Goal: Information Seeking & Learning: Learn about a topic

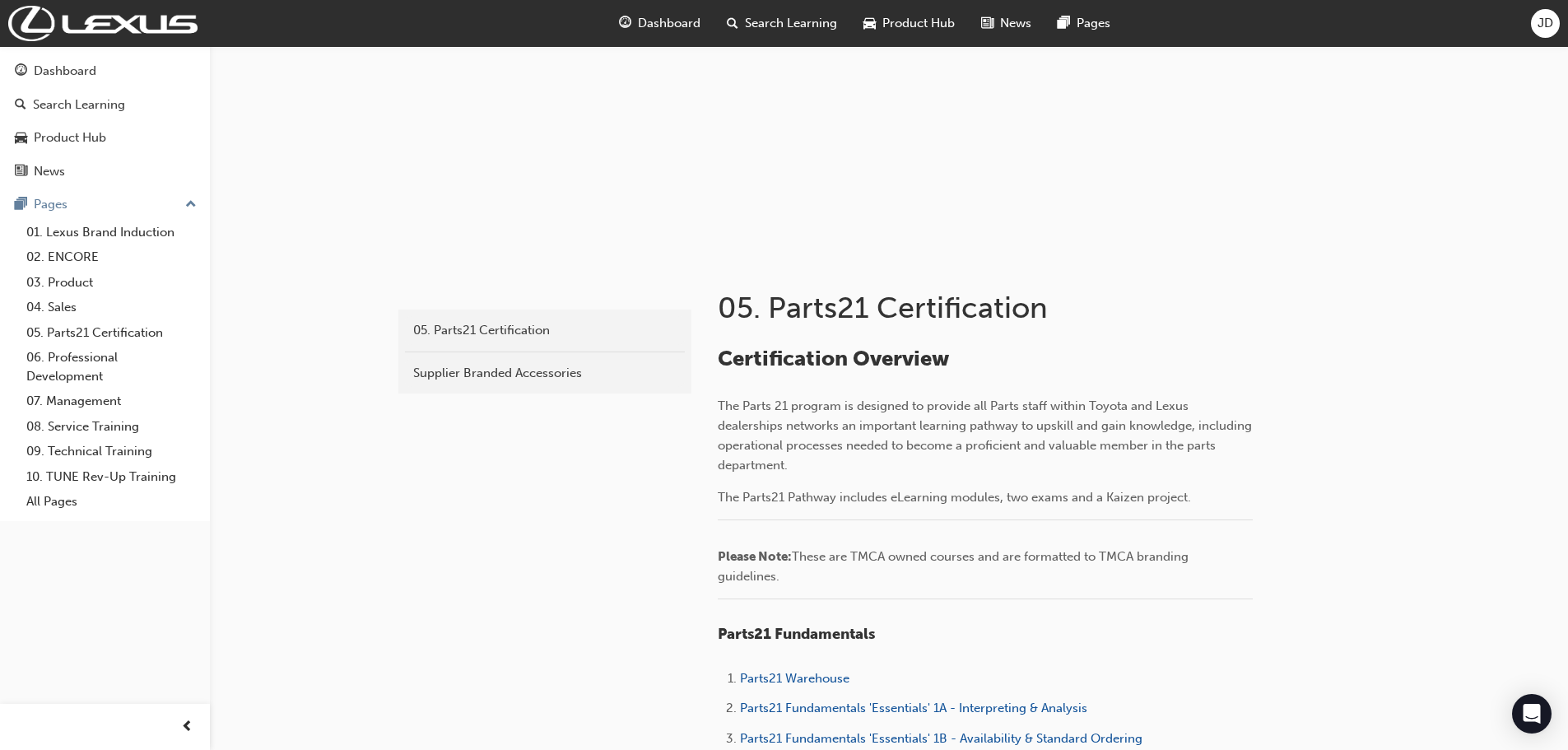
scroll to position [494, 0]
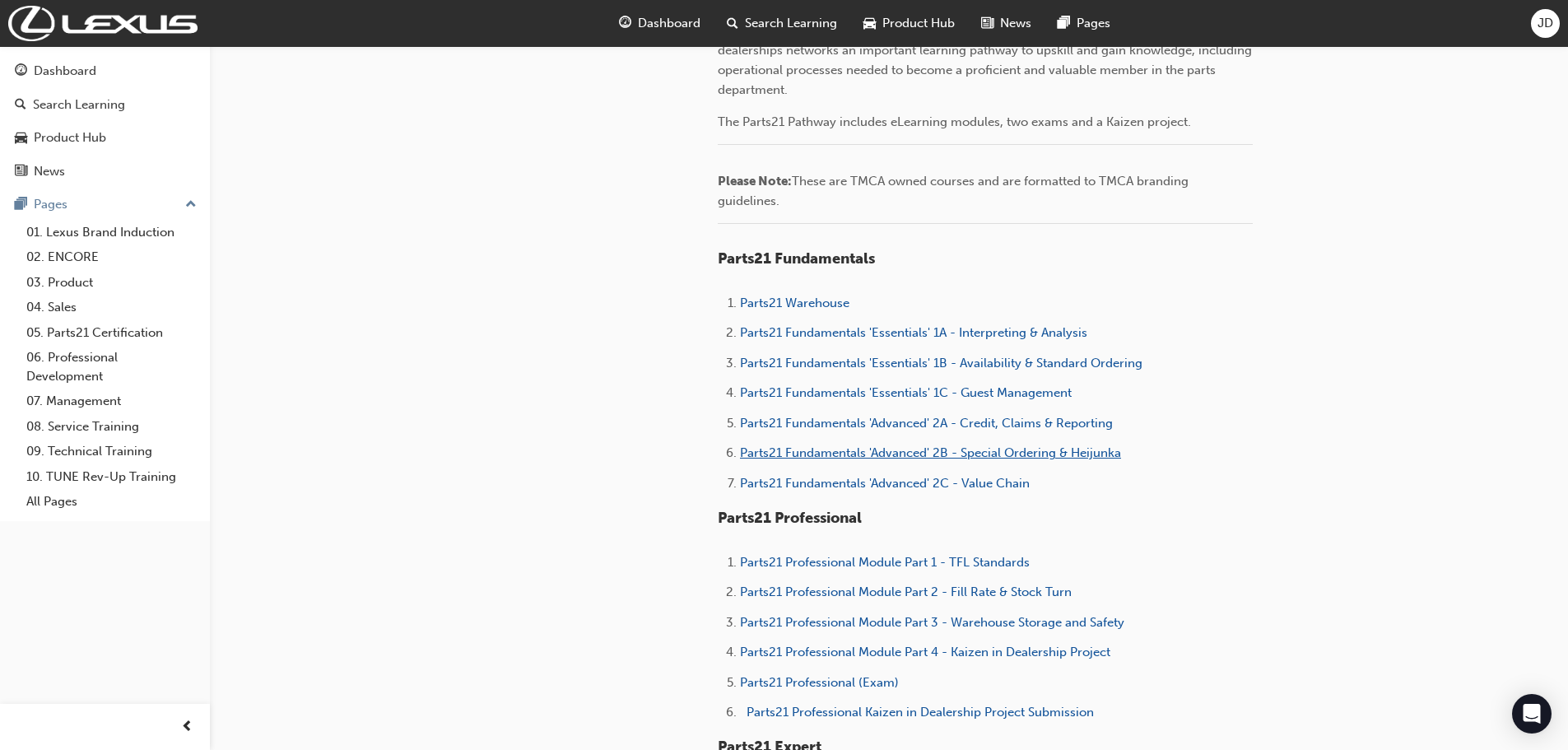
click at [920, 455] on span "Parts21 Fundamentals 'Advanced' 2B - Special Ordering & Heijunka" at bounding box center [930, 453] width 381 height 15
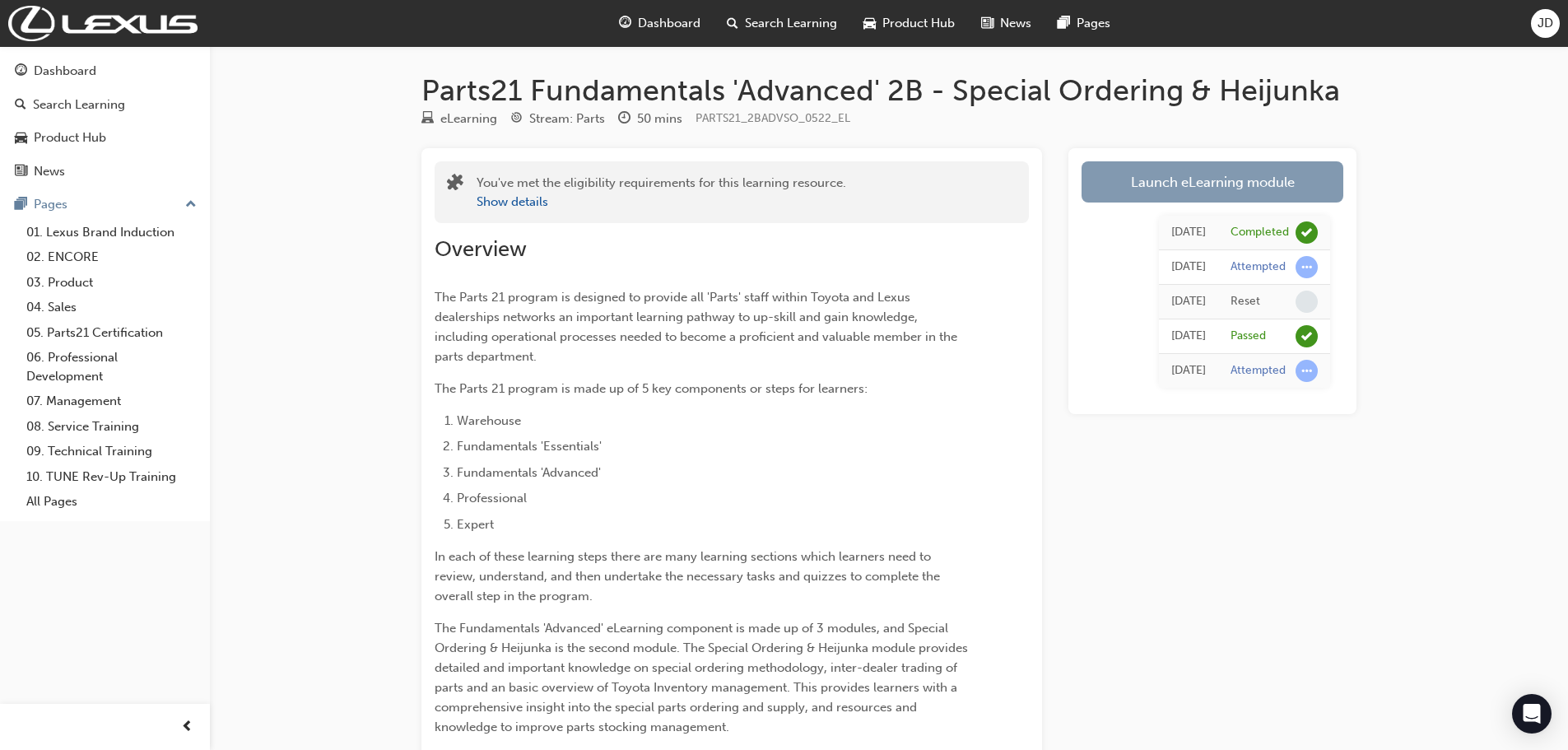
click at [1210, 177] on link "Launch eLearning module" at bounding box center [1212, 181] width 261 height 41
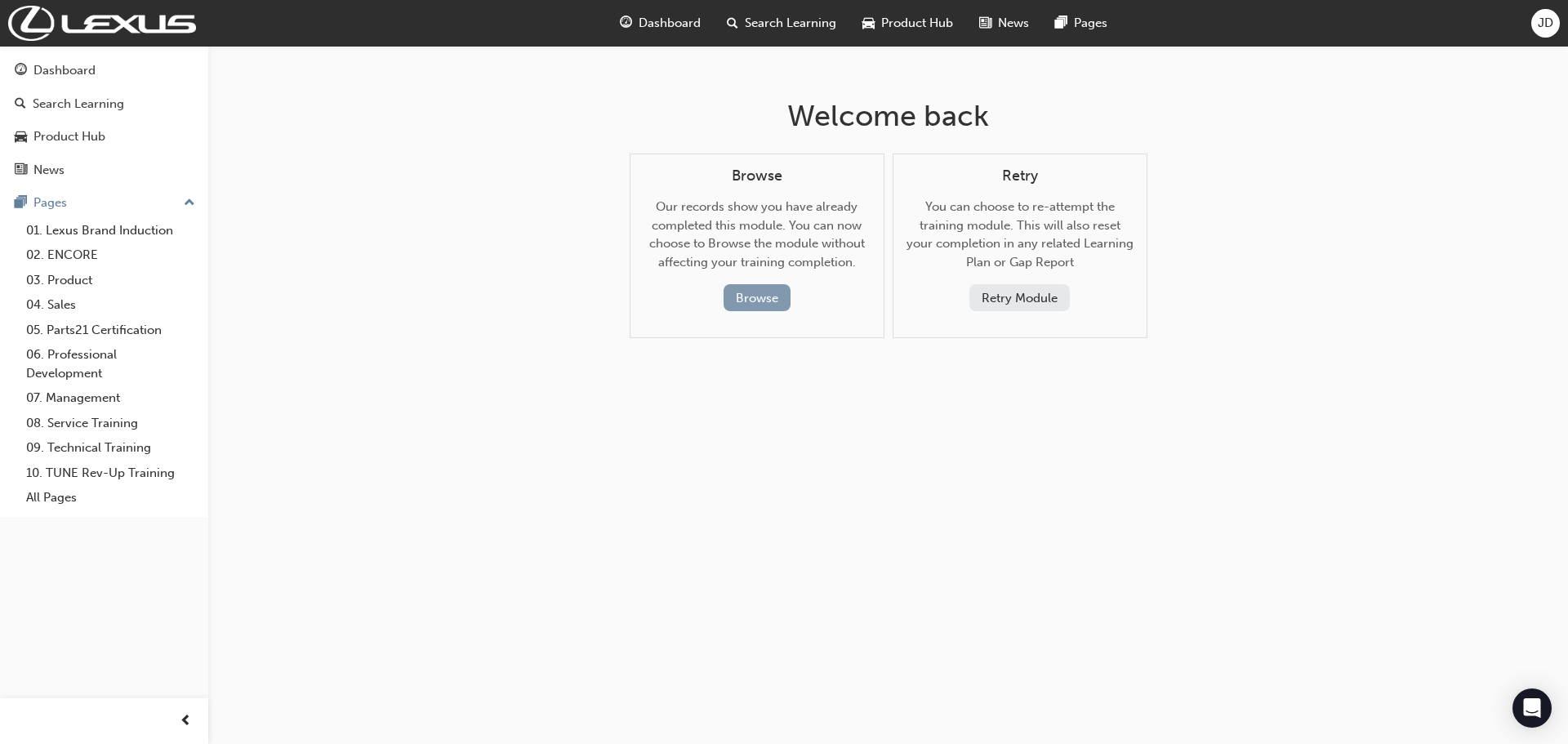
click at [741, 292] on button "Browse" at bounding box center [757, 297] width 67 height 27
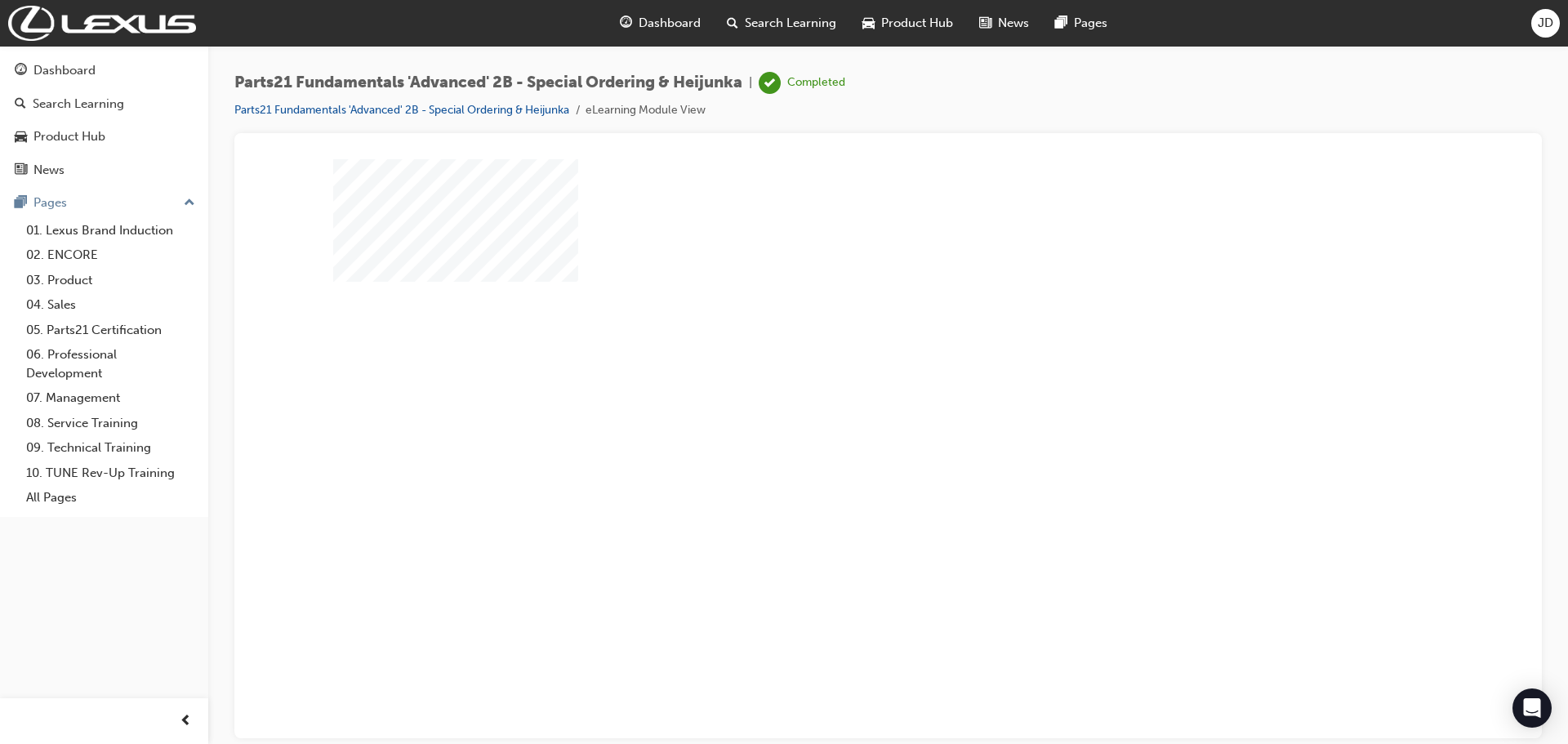
click at [842, 401] on div "play" at bounding box center [842, 401] width 0 height 0
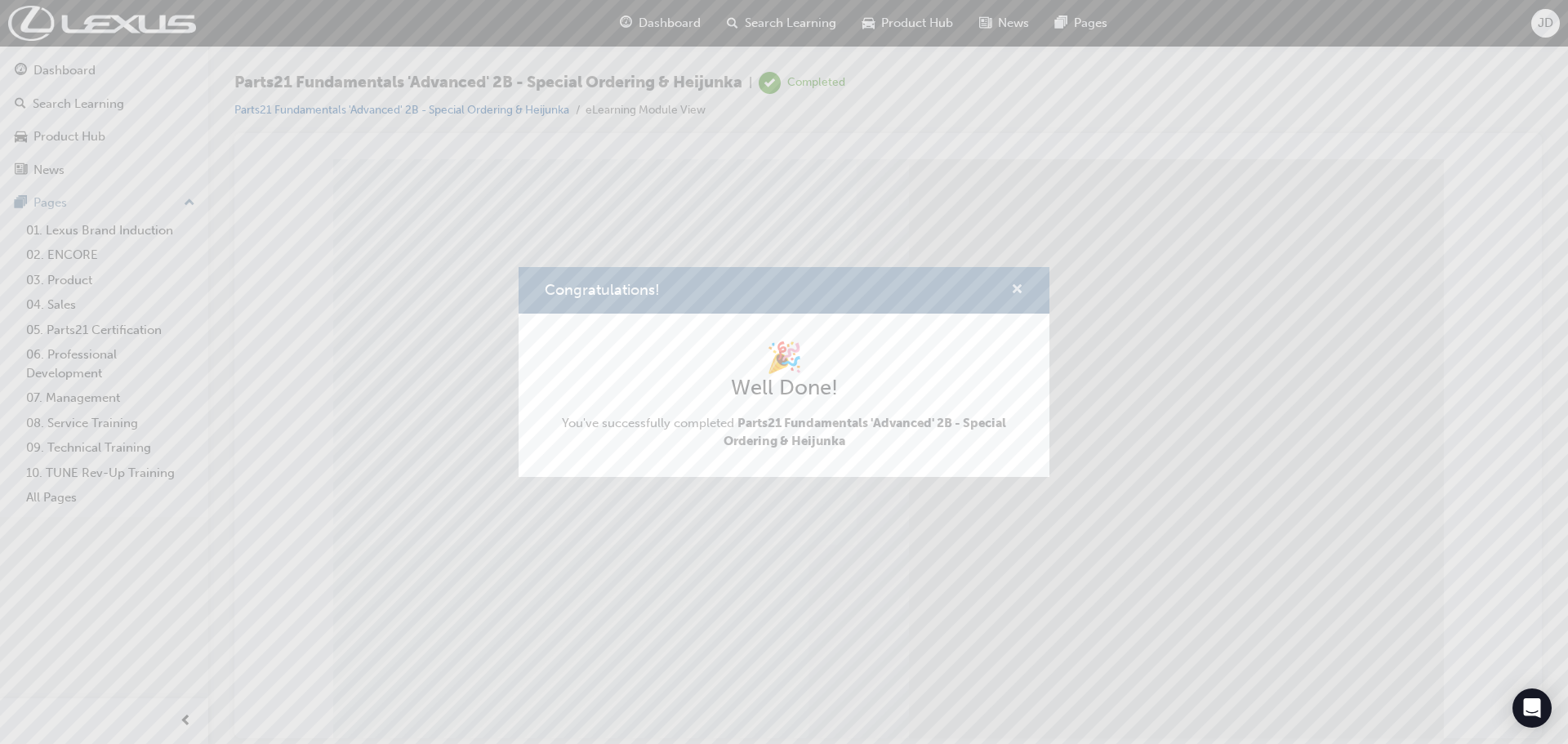
click at [1018, 293] on span "cross-icon" at bounding box center [1017, 291] width 12 height 15
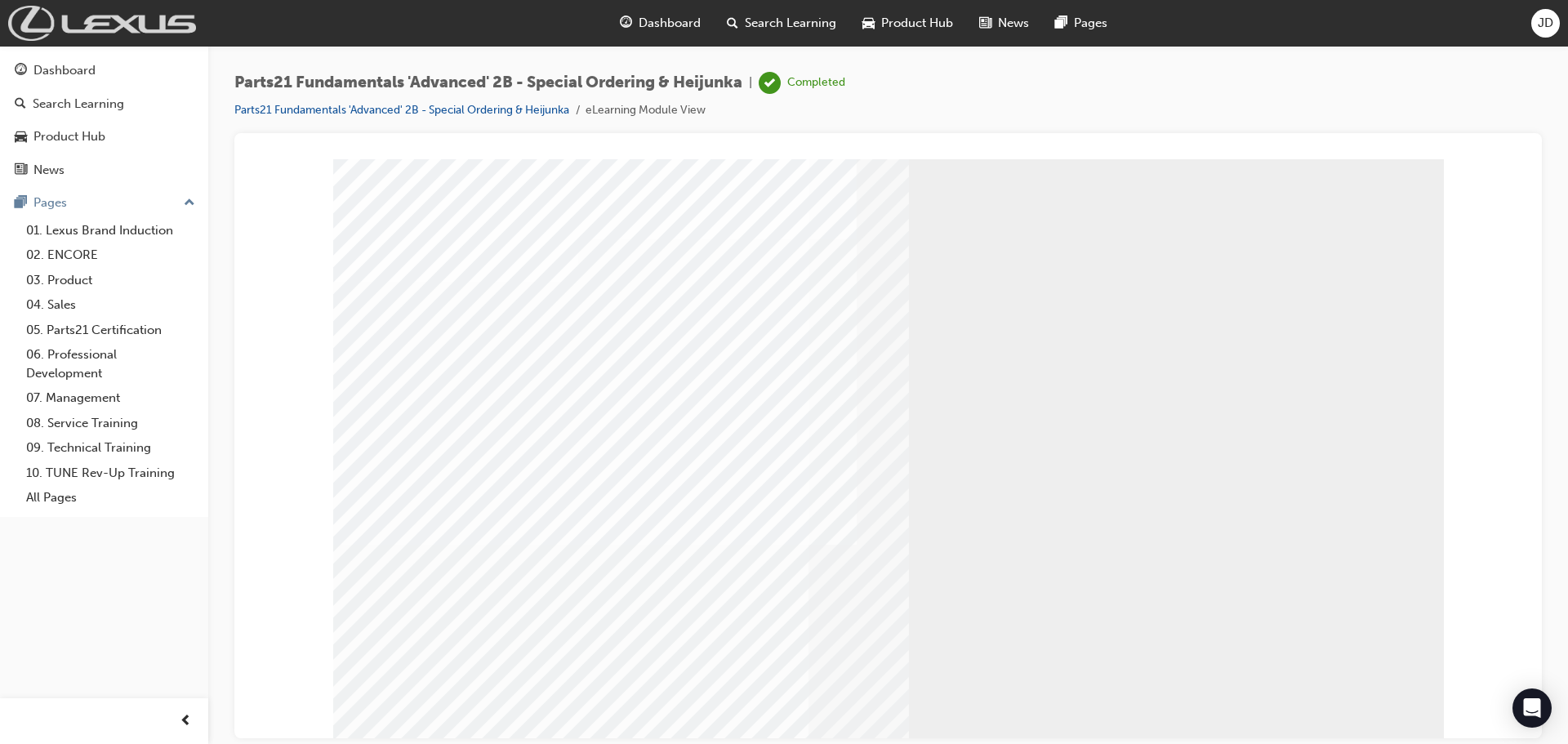
click at [134, 15] on img at bounding box center [102, 23] width 187 height 35
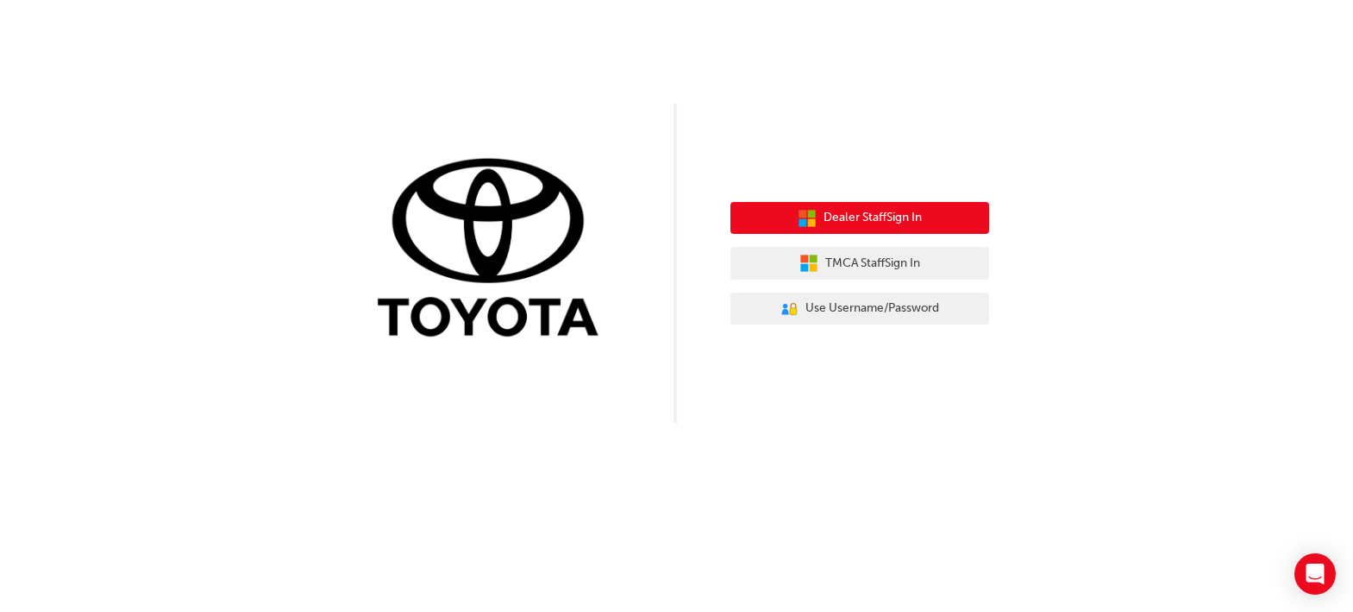
click at [859, 213] on span "Dealer Staff Sign In" at bounding box center [873, 218] width 98 height 20
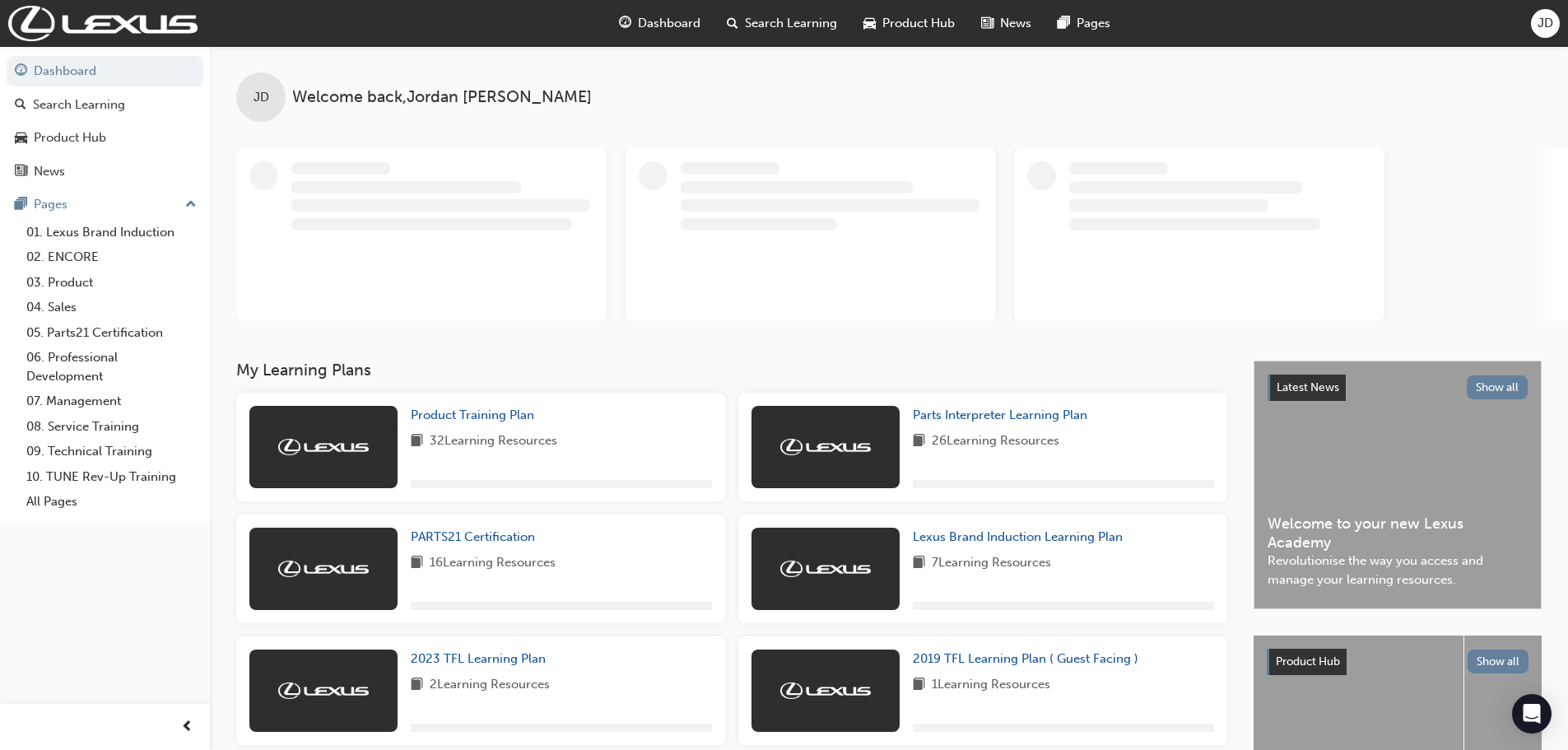
click at [1537, 25] on span "JD" at bounding box center [1545, 24] width 15 height 19
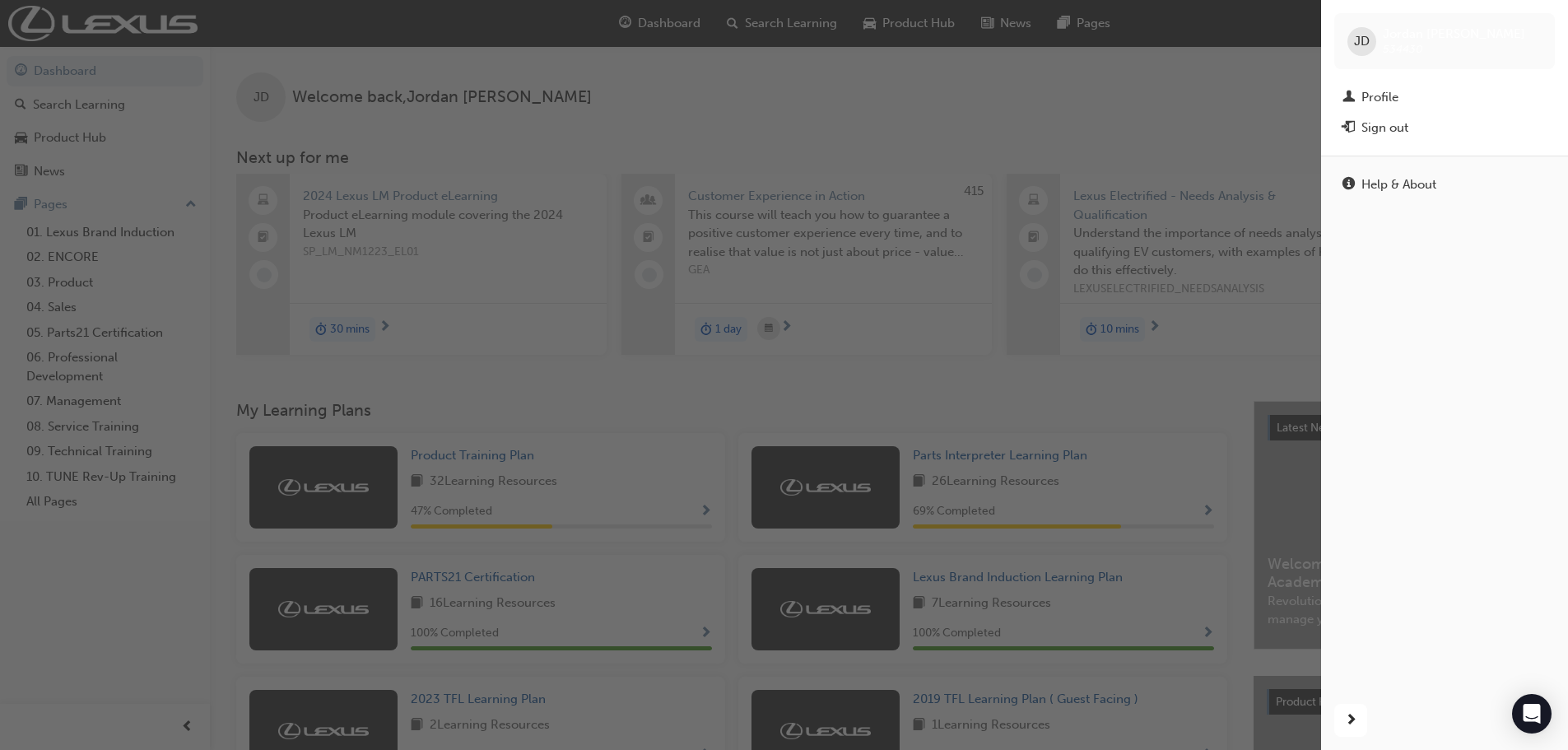
click at [968, 93] on div "button" at bounding box center [660, 375] width 1322 height 750
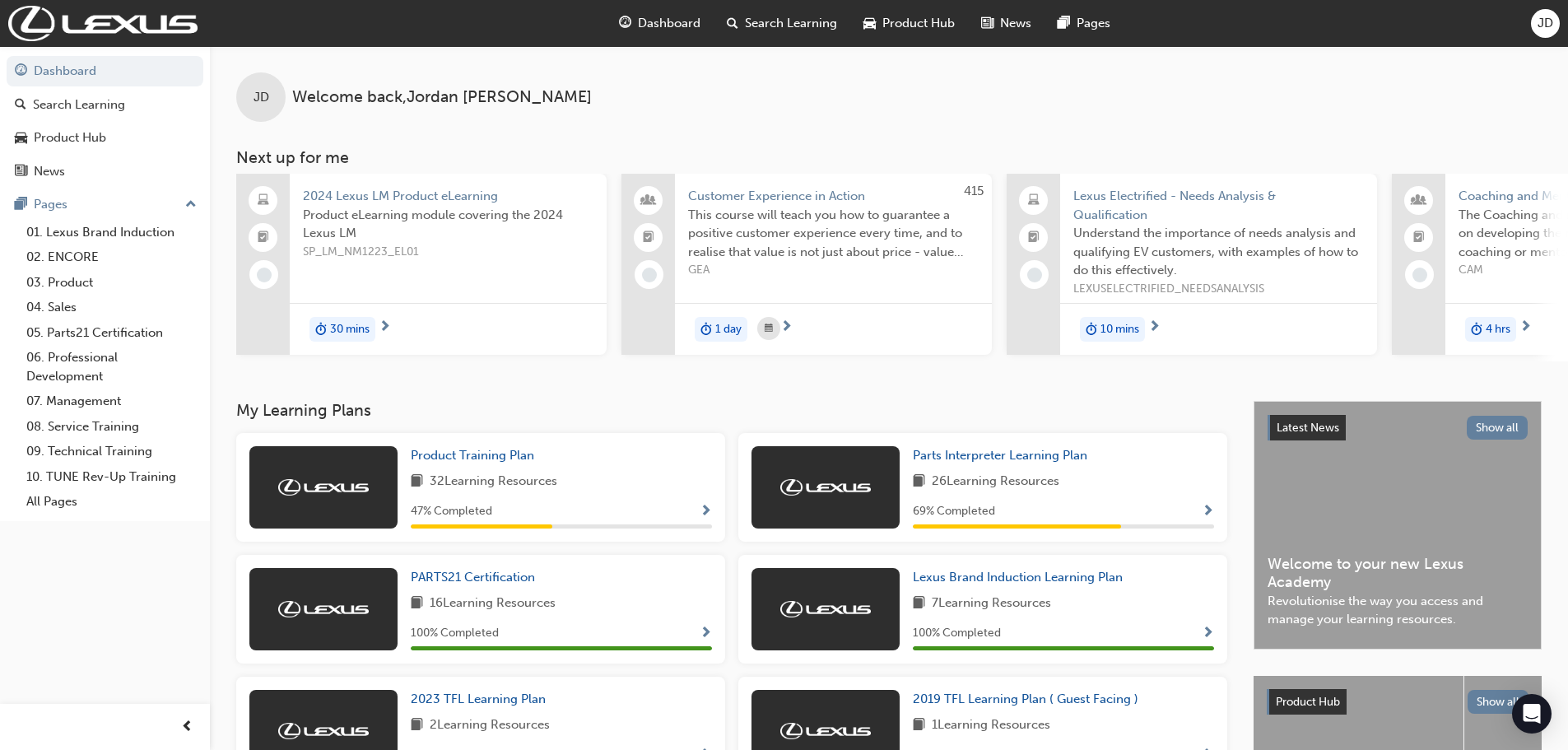
click at [1542, 33] on div "JD" at bounding box center [1545, 23] width 29 height 29
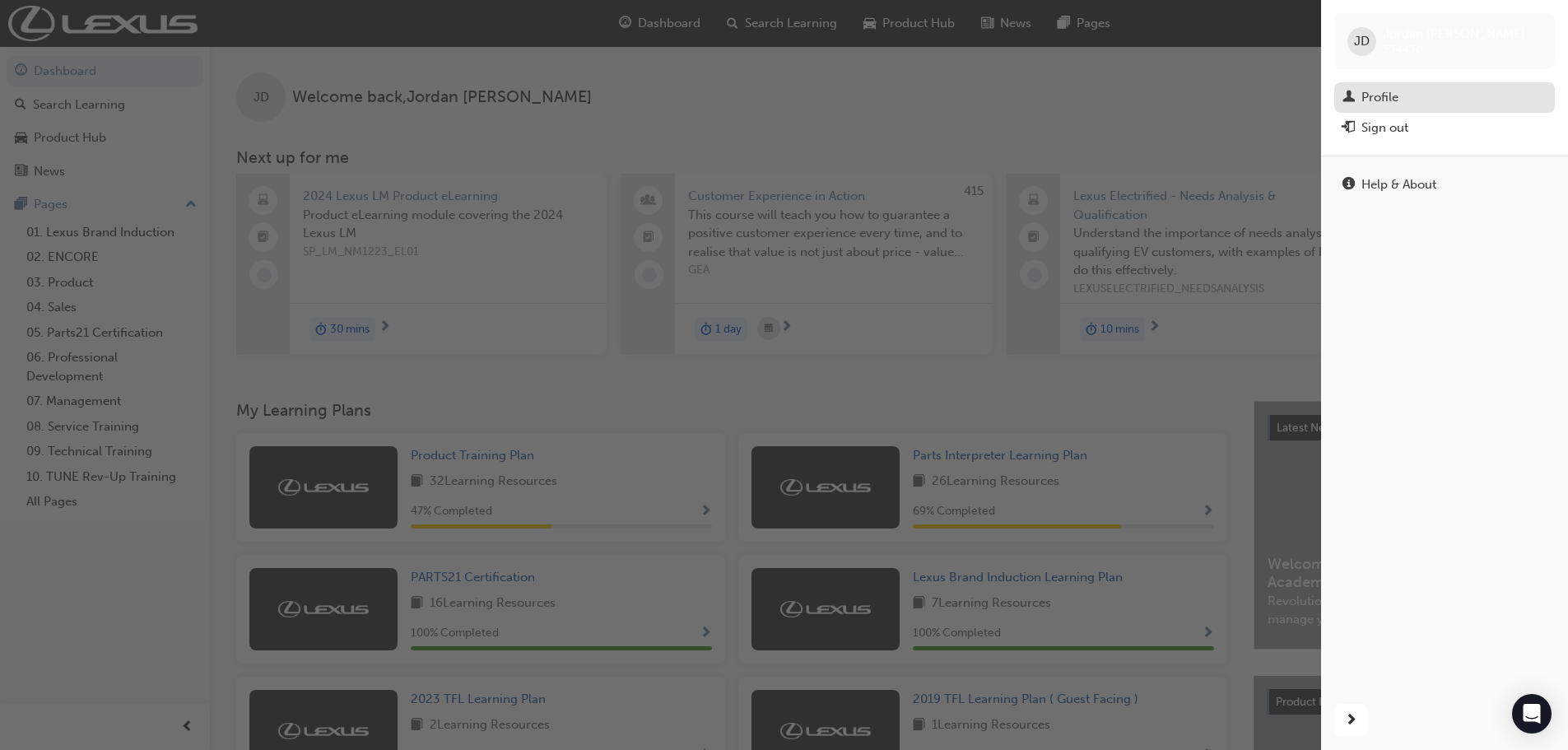
click at [1381, 84] on link "Profile" at bounding box center [1444, 97] width 220 height 31
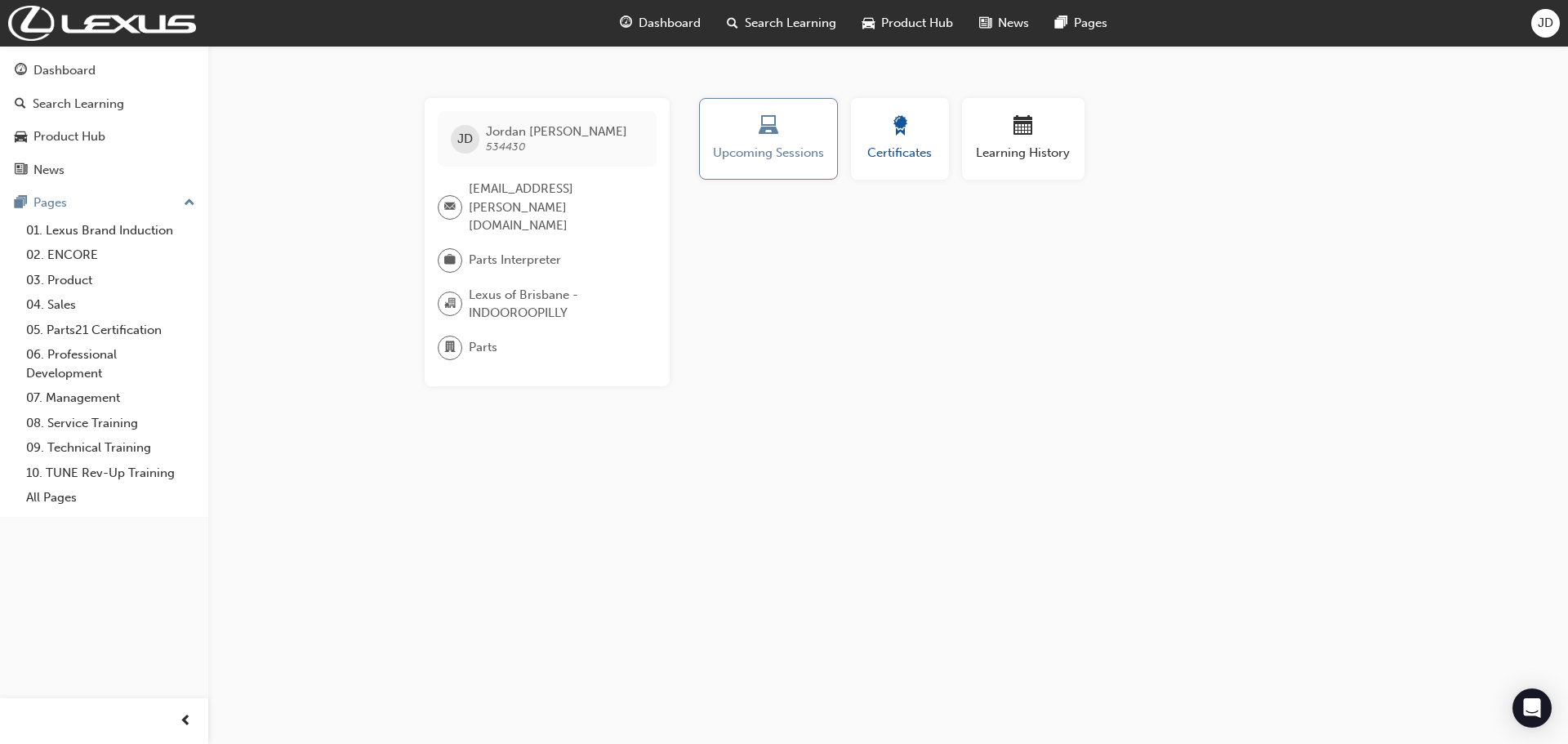
click at [883, 143] on div "Certificates" at bounding box center [900, 138] width 74 height 46
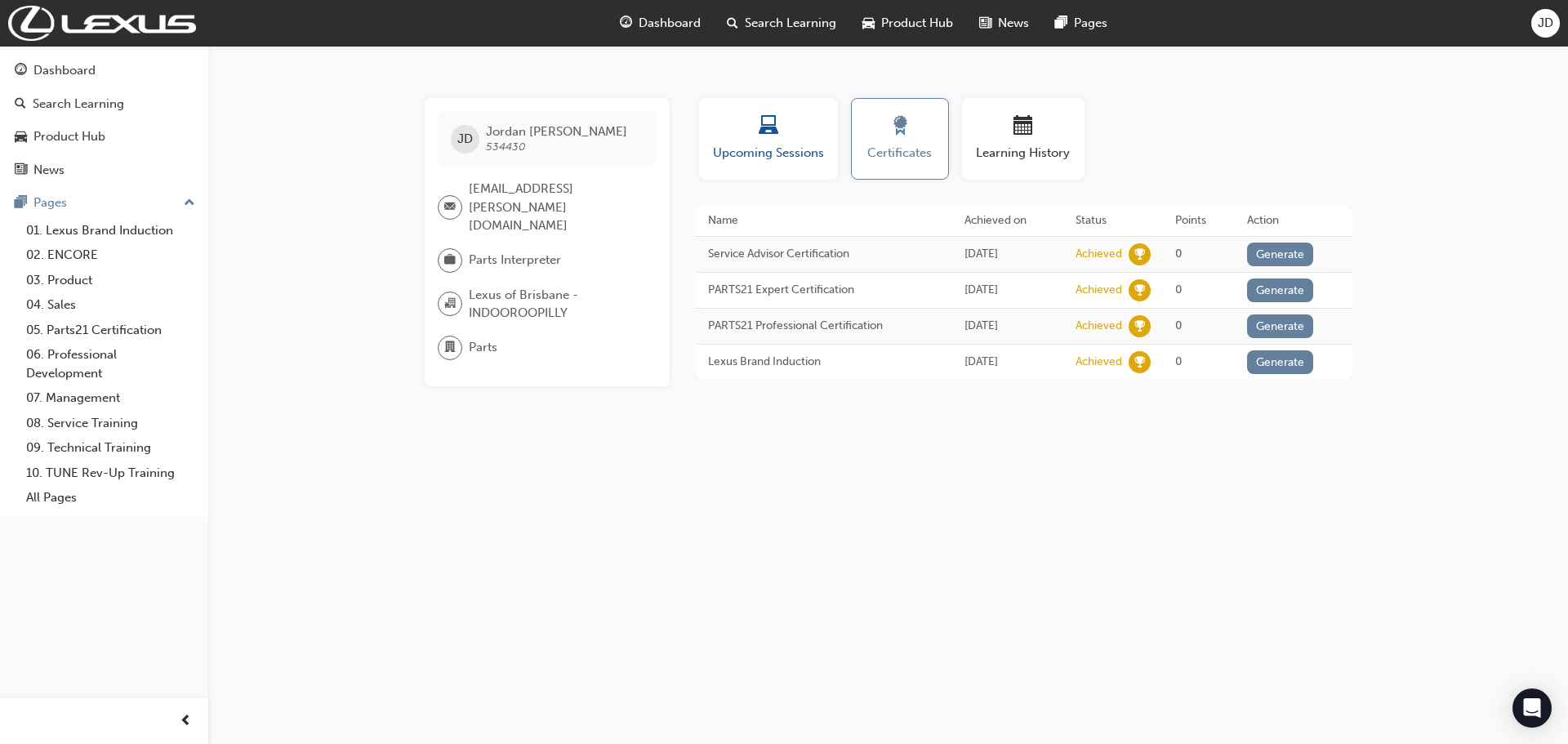
click at [788, 139] on div "button" at bounding box center [768, 128] width 115 height 26
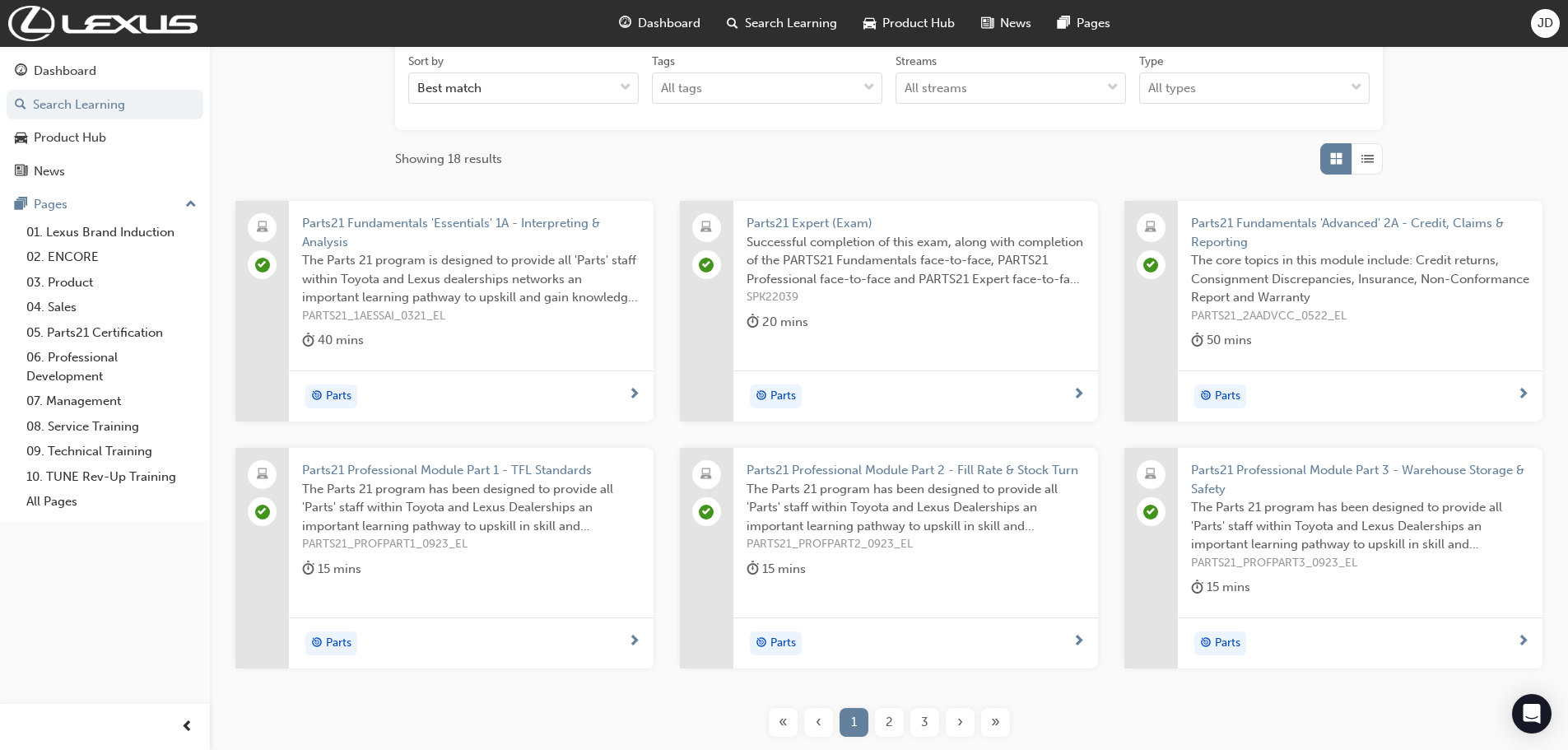
scroll to position [390, 0]
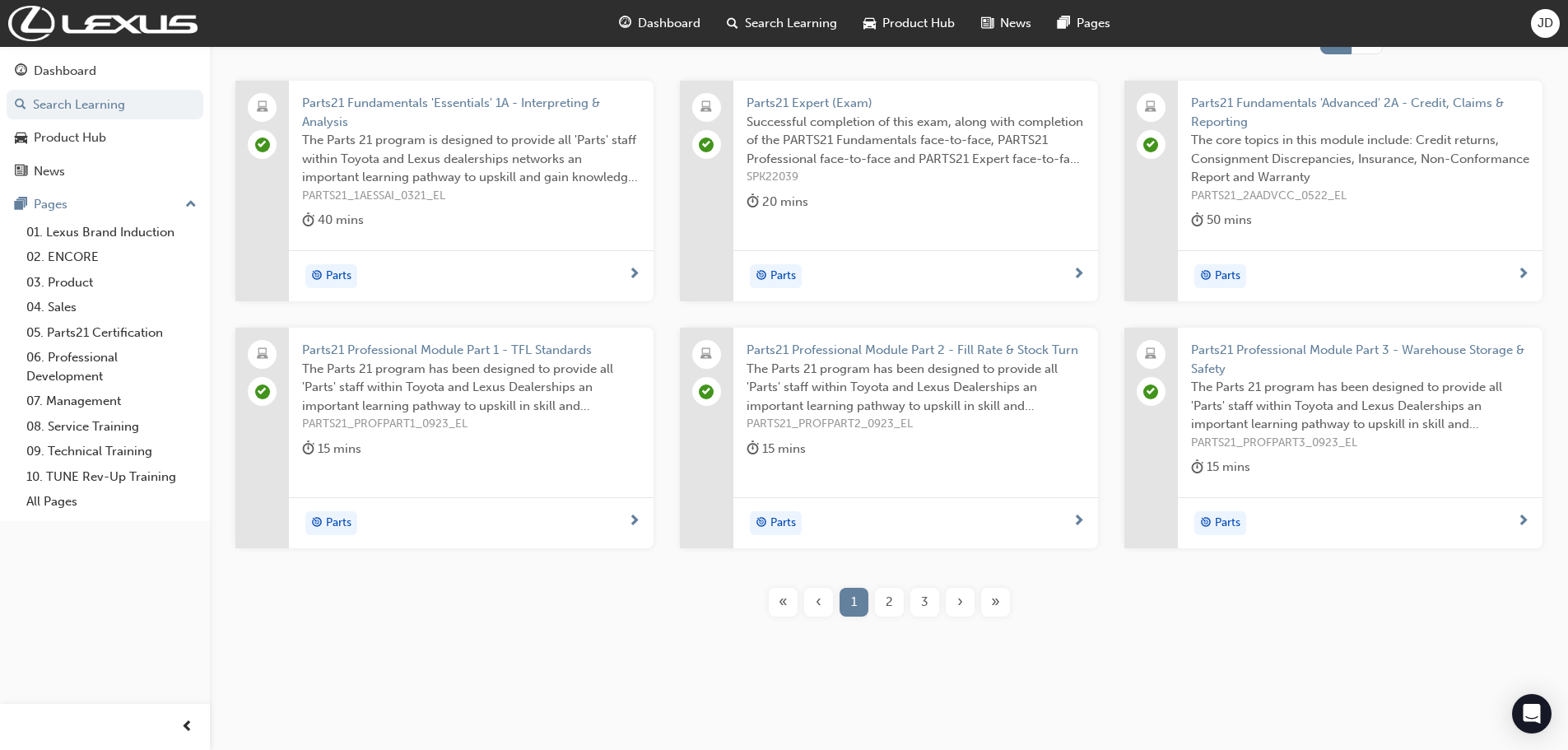
click at [941, 602] on button "3" at bounding box center [925, 602] width 35 height 29
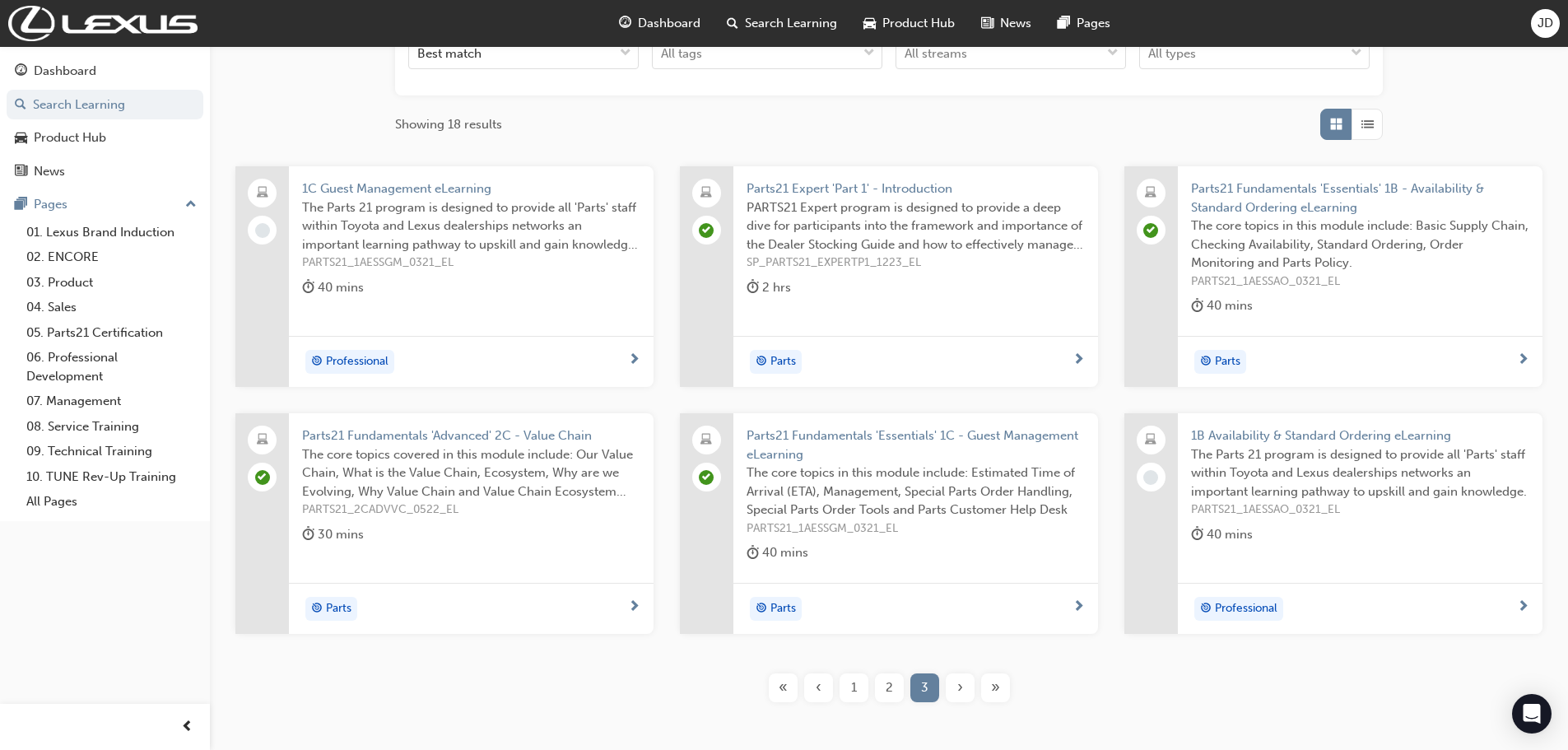
scroll to position [225, 0]
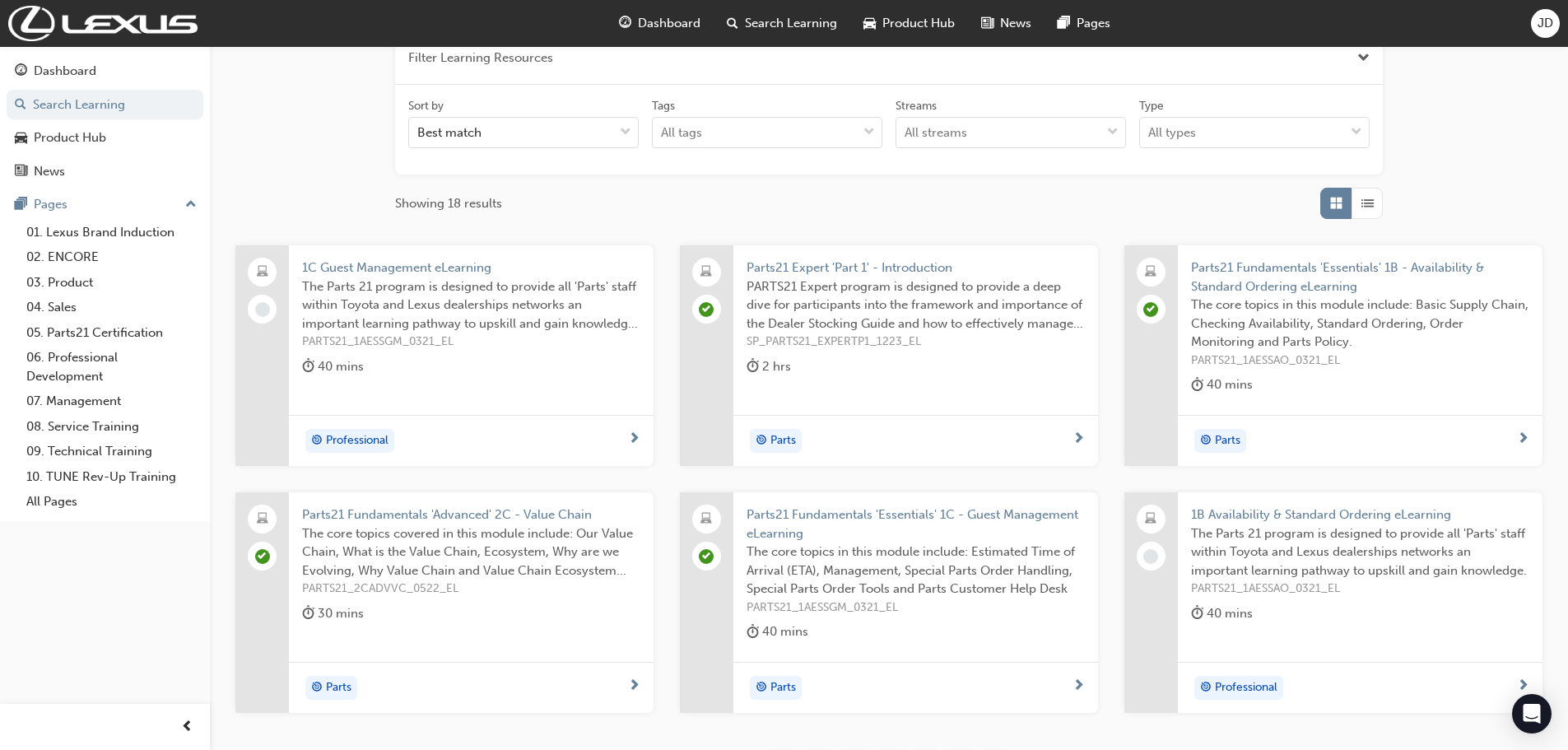
click at [387, 267] on span "1C Guest Management eLearning" at bounding box center [471, 268] width 339 height 19
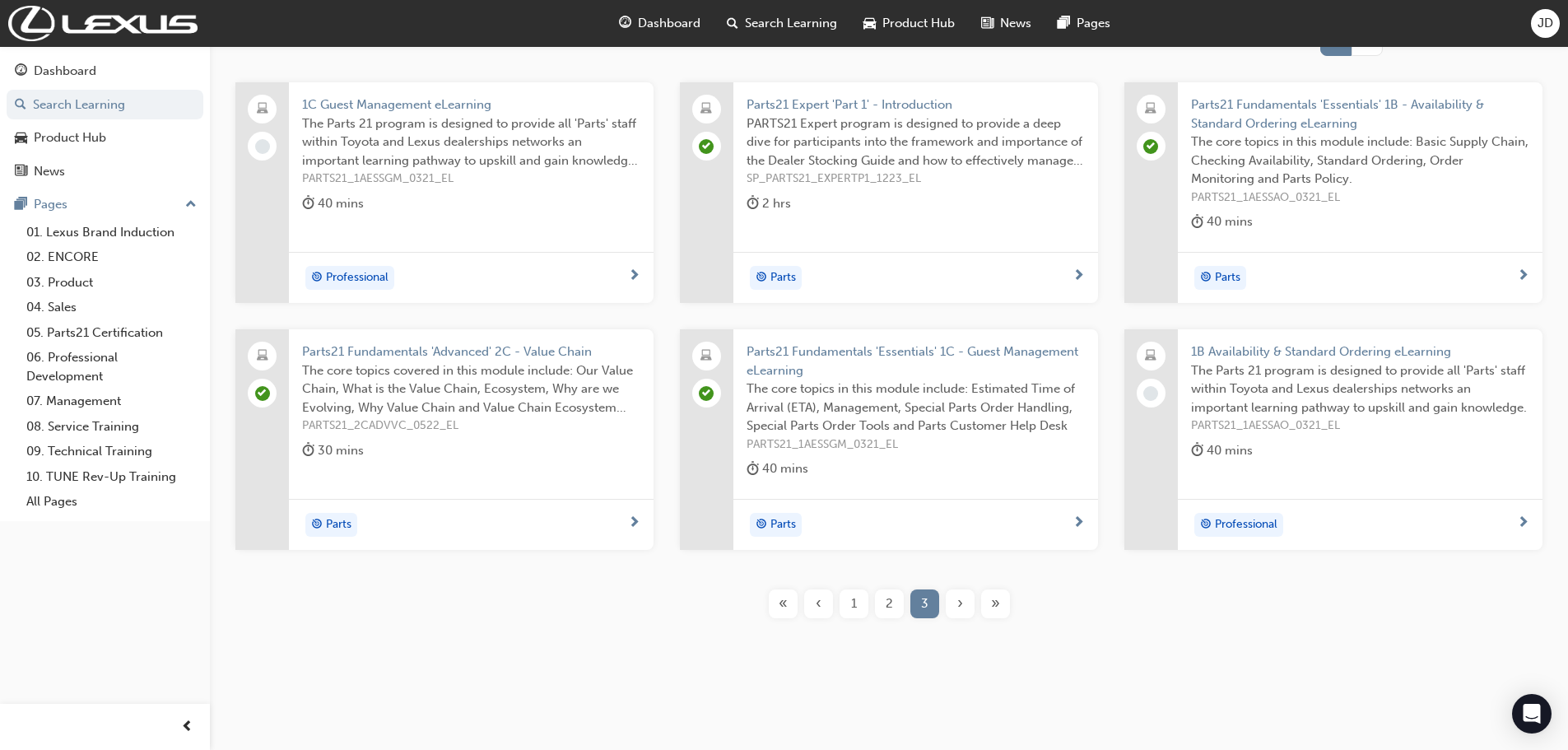
scroll to position [390, 0]
click at [1282, 349] on span "1B Availability & Standard Ordering eLearning" at bounding box center [1360, 350] width 339 height 19
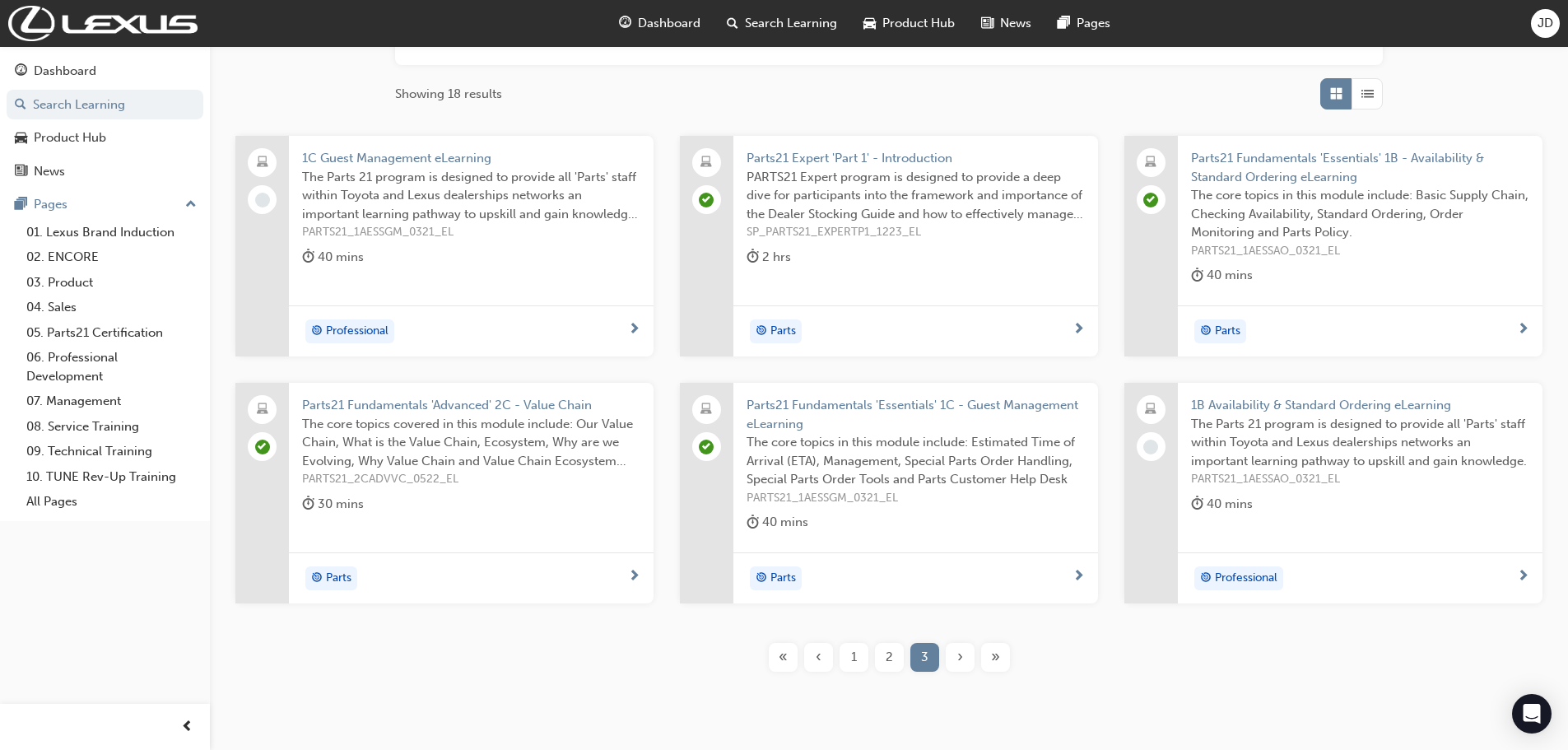
scroll to position [308, 0]
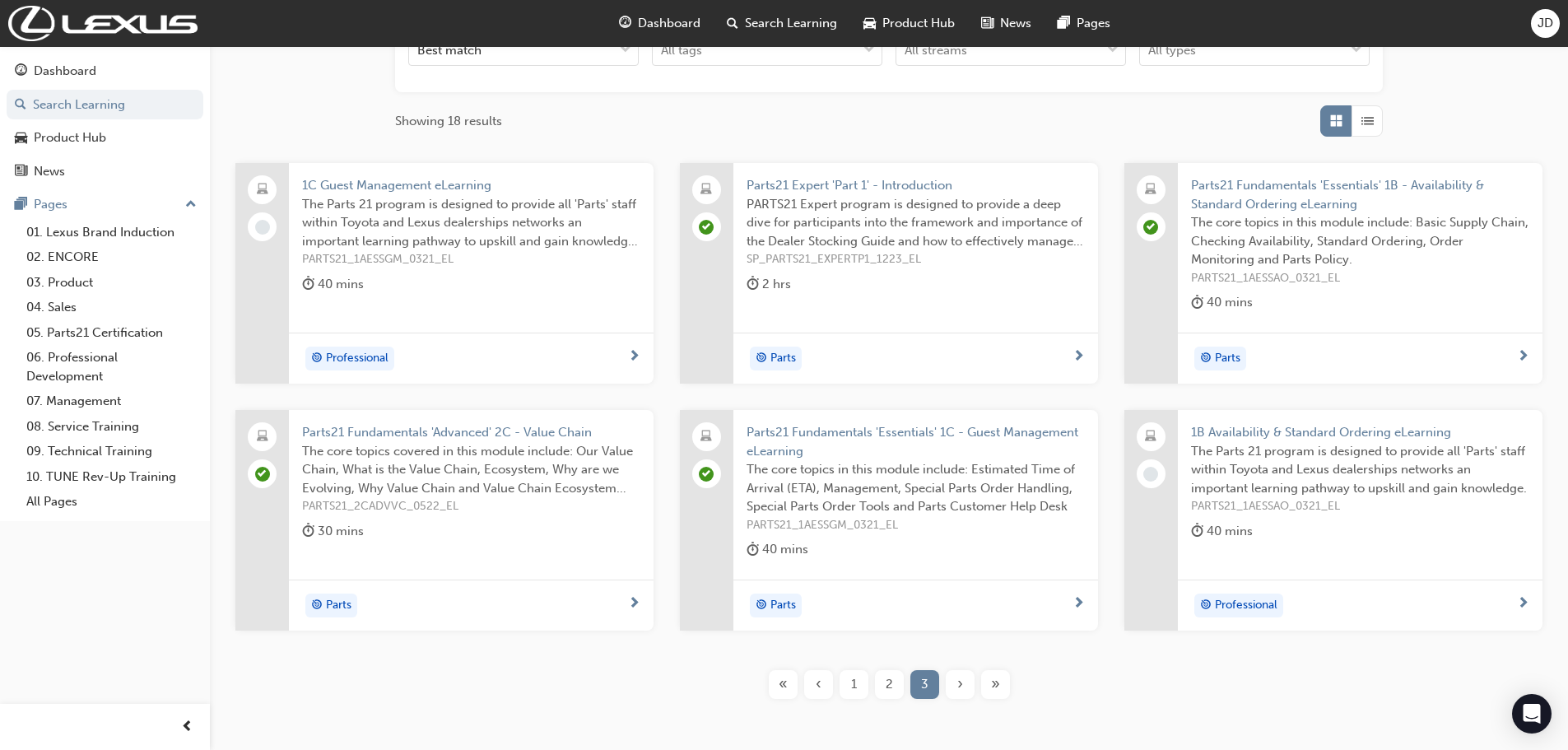
click at [899, 683] on div "2" at bounding box center [889, 684] width 29 height 29
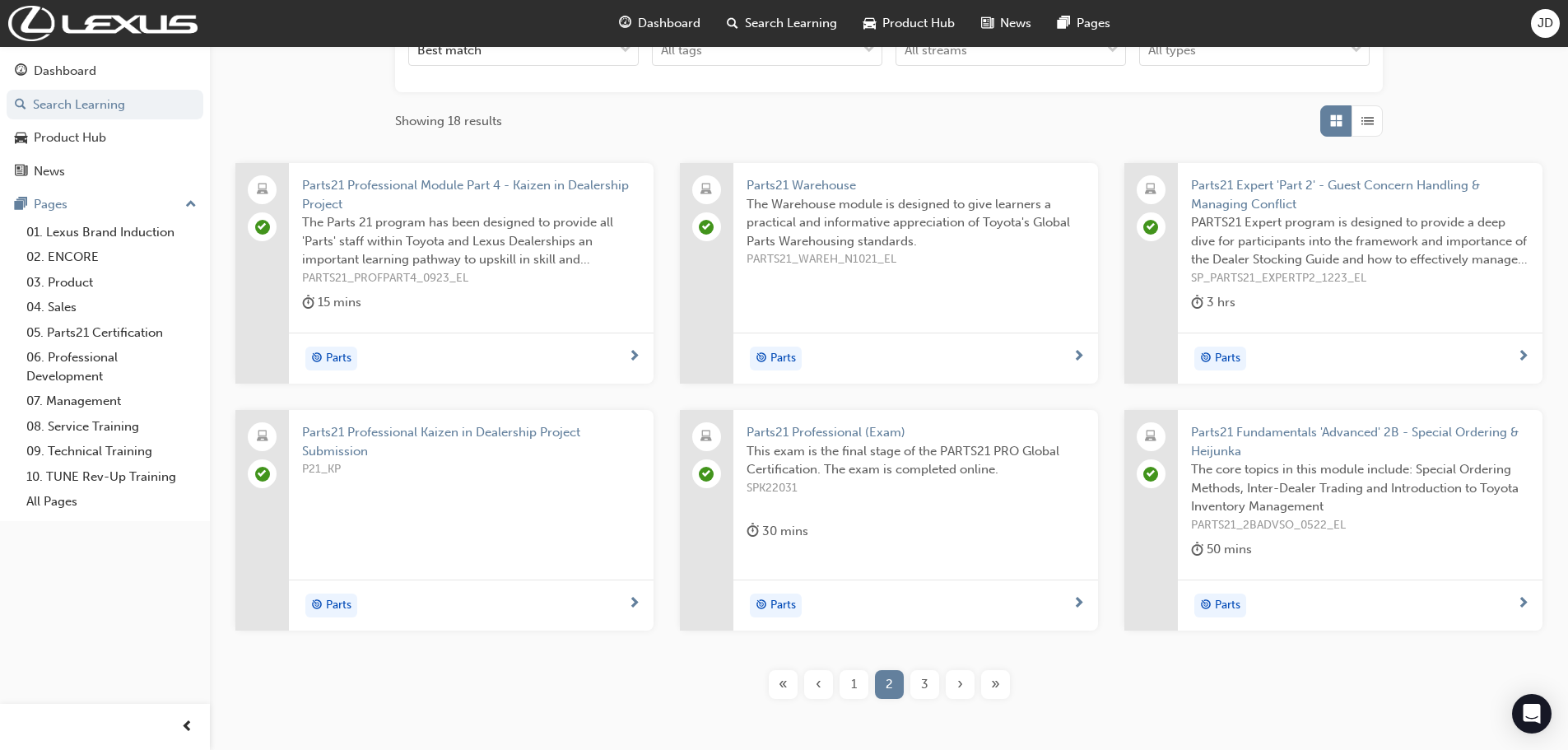
click at [857, 685] on div "1" at bounding box center [854, 684] width 29 height 29
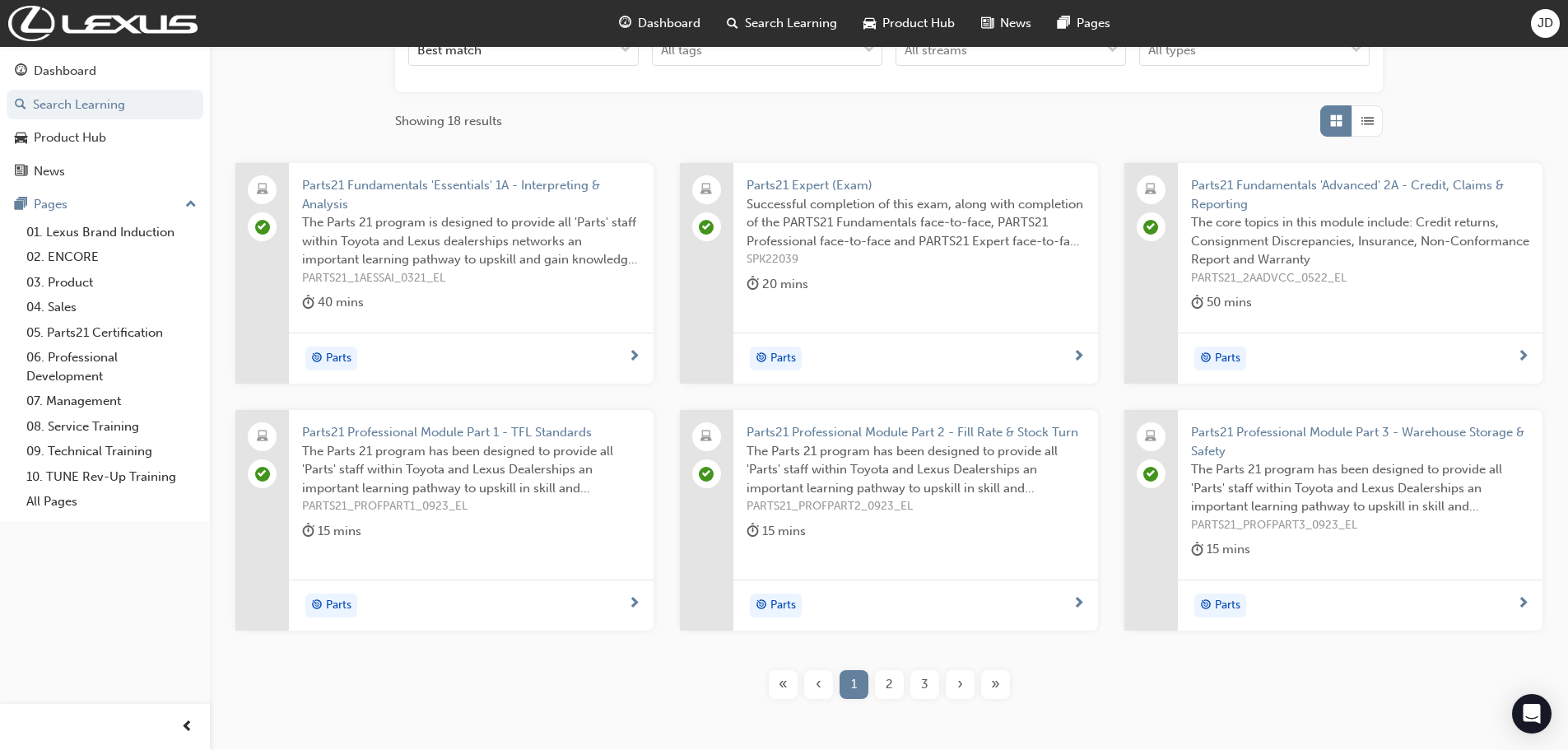
click at [887, 684] on span "2" at bounding box center [889, 684] width 8 height 19
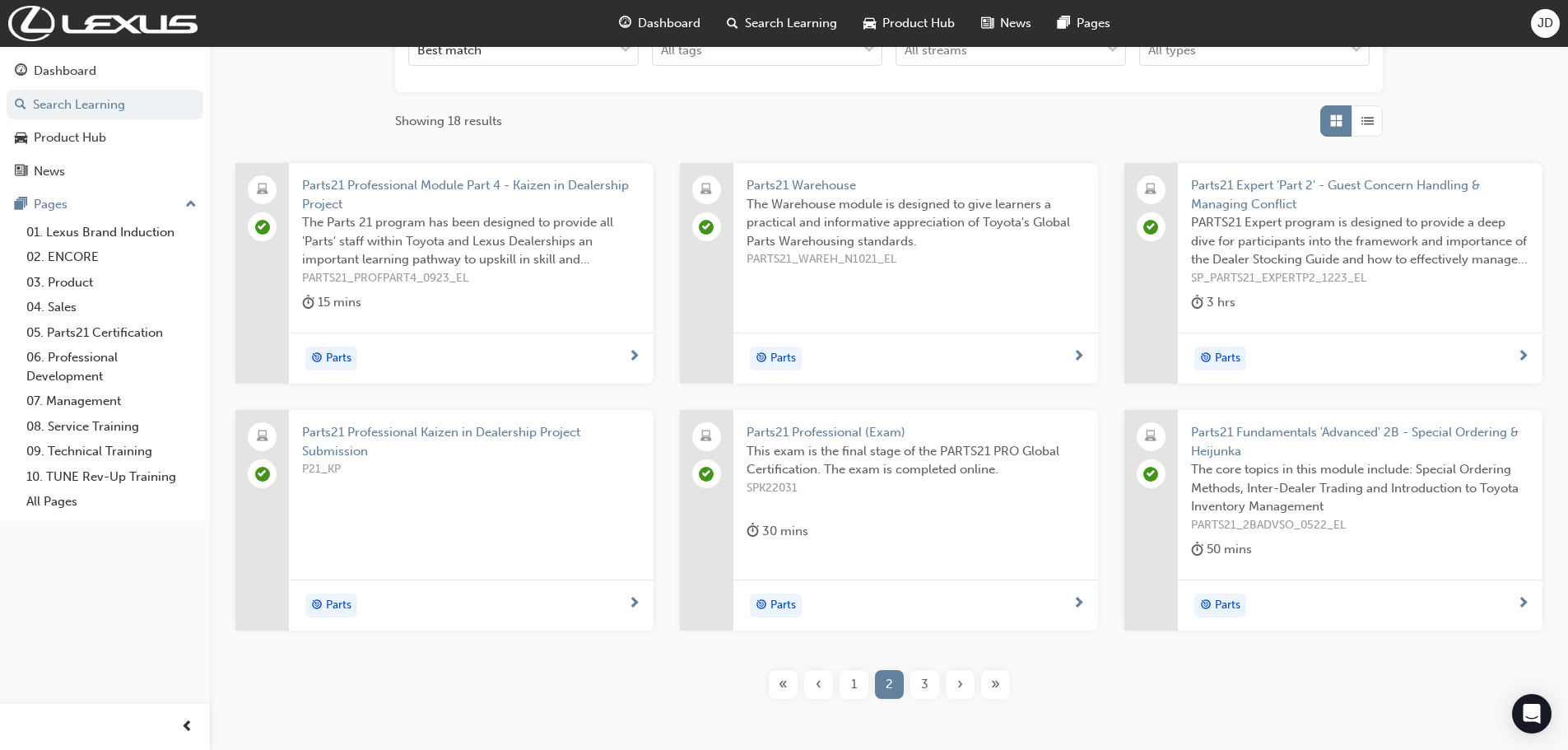
click at [931, 687] on div "3" at bounding box center [925, 684] width 29 height 29
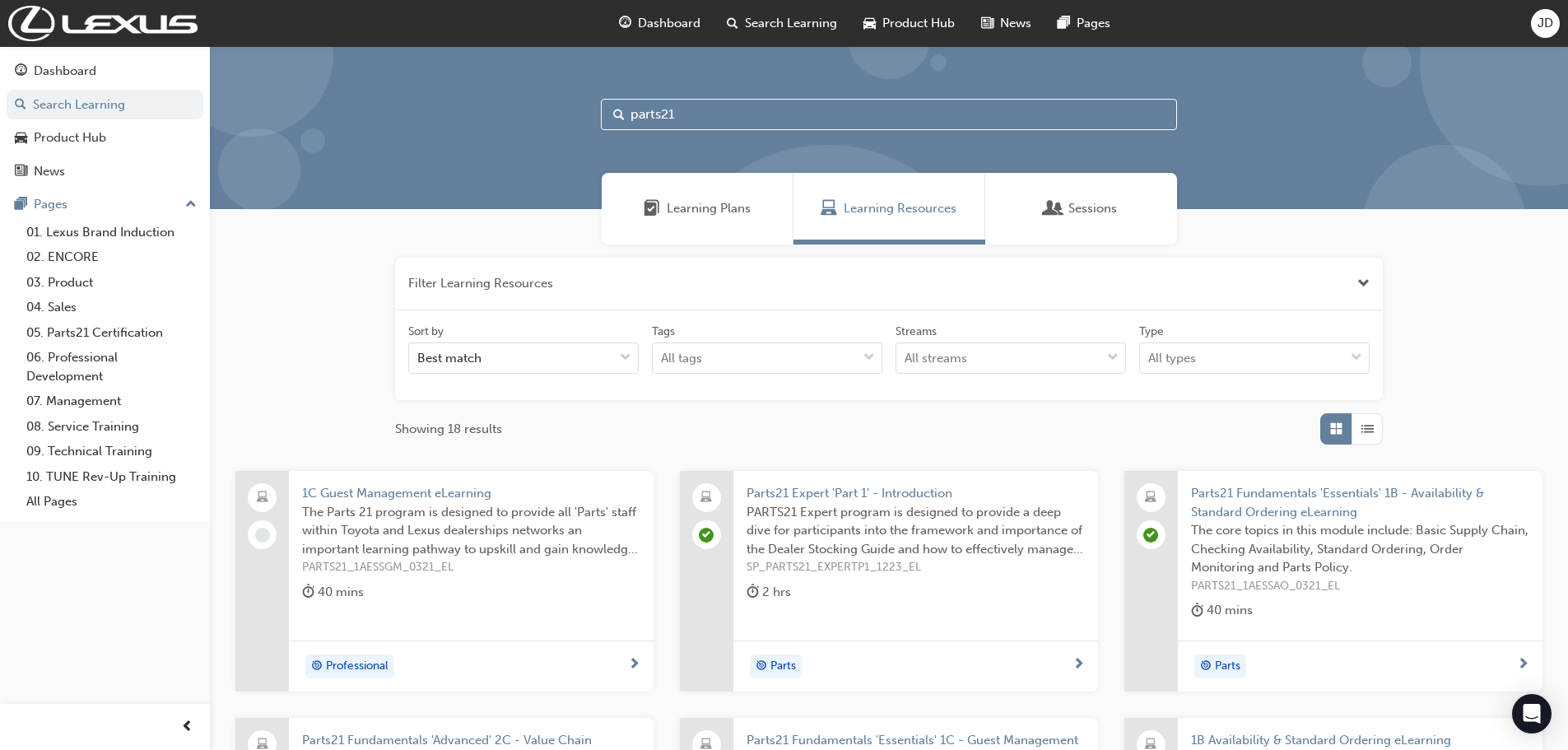
click at [716, 206] on span "Learning Plans" at bounding box center [709, 209] width 84 height 19
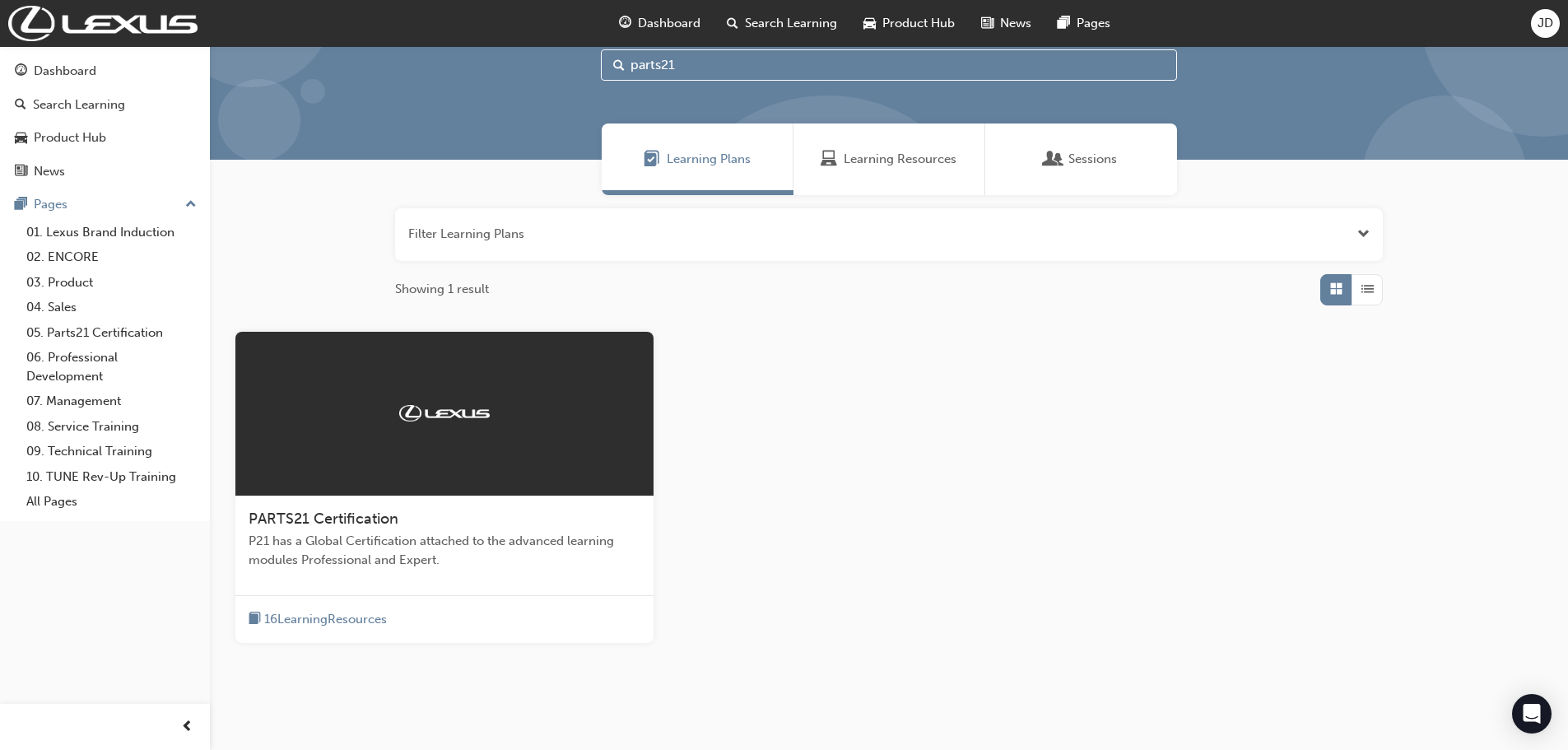
scroll to position [102, 0]
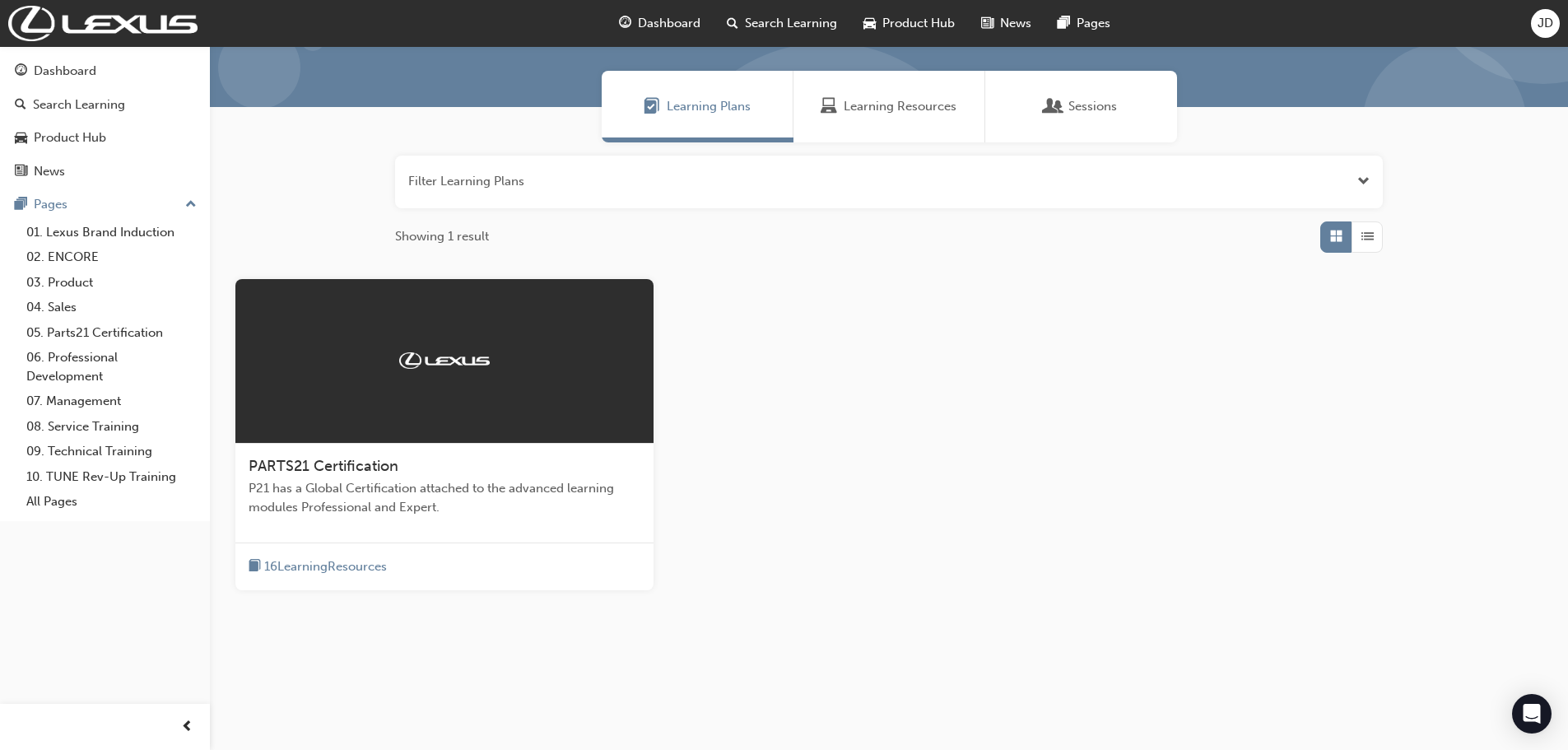
click at [333, 468] on span "PARTS21 Certification" at bounding box center [324, 466] width 150 height 18
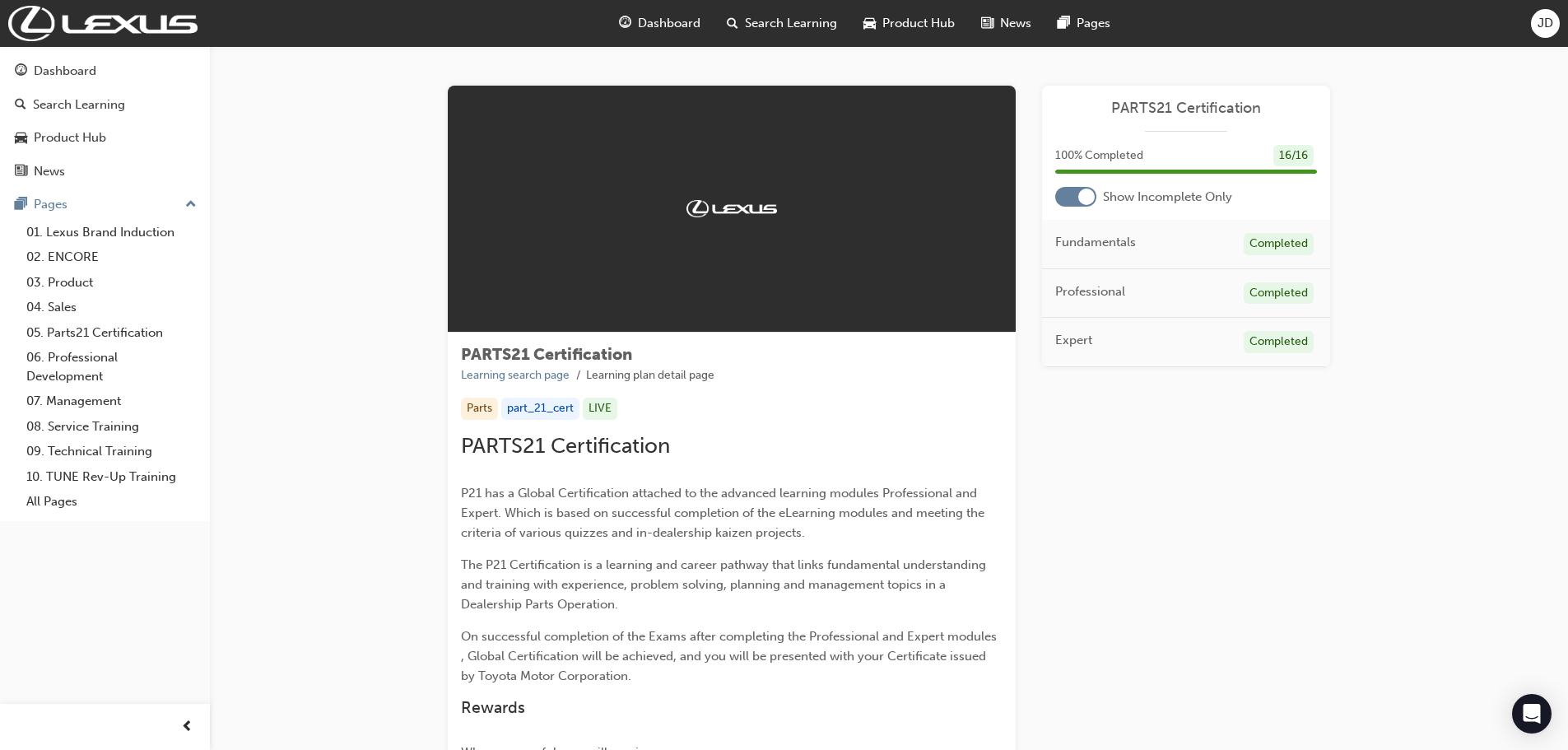
click at [1081, 196] on div at bounding box center [1086, 197] width 16 height 16
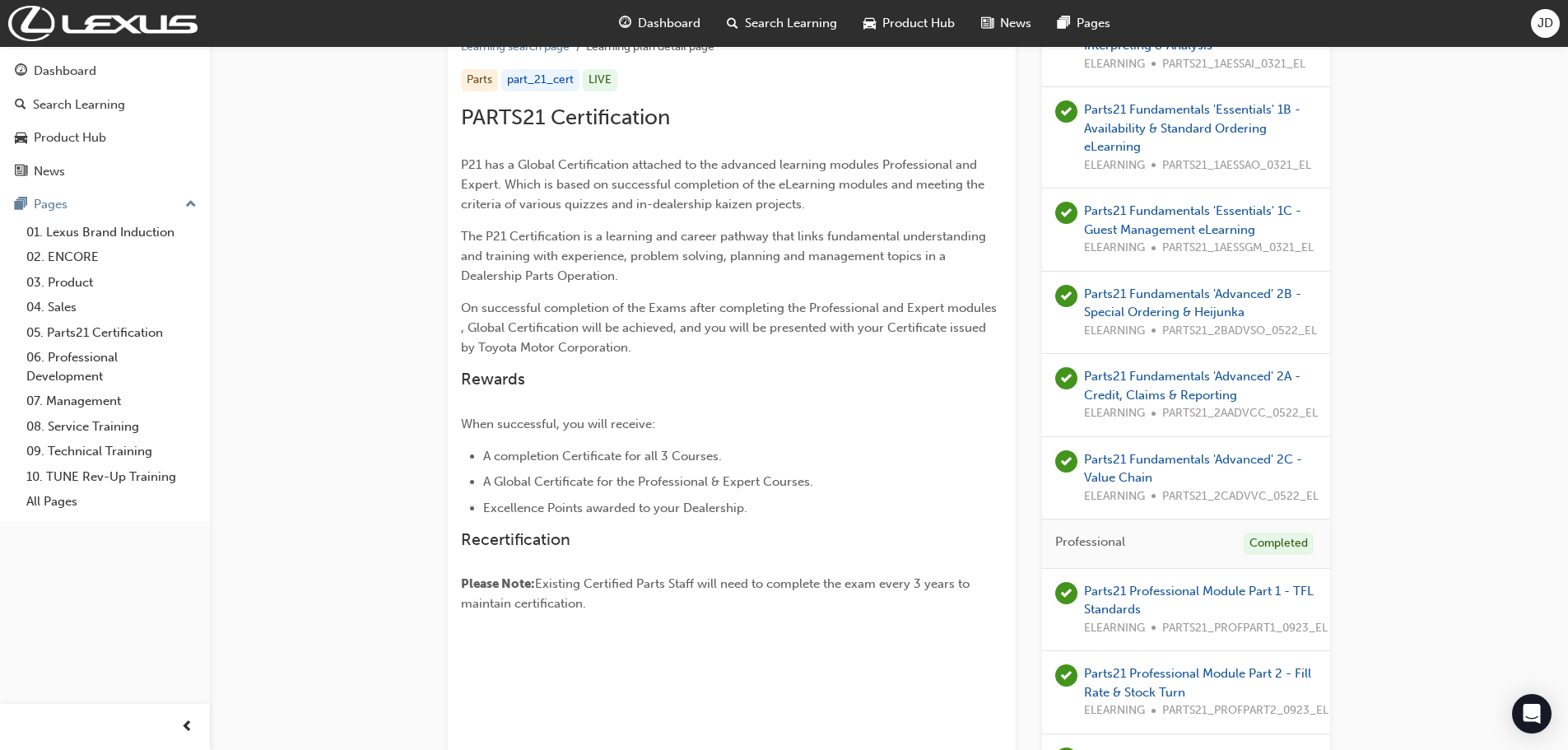
scroll to position [329, 0]
click at [1189, 224] on link "Parts21 Fundamentals 'Essentials' 1C - Guest Management eLearning" at bounding box center [1193, 219] width 218 height 33
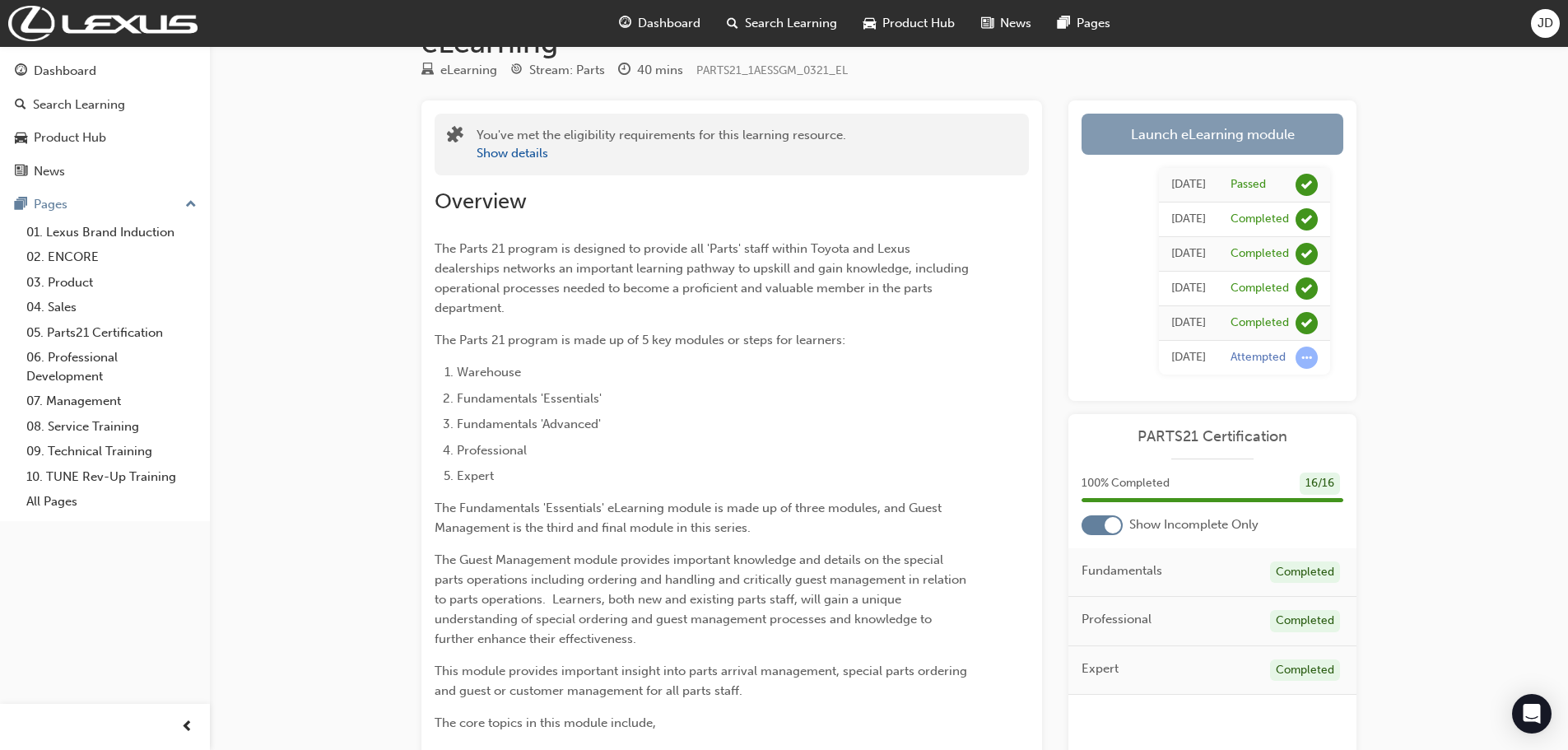
scroll to position [82, 0]
click at [1189, 135] on link "Launch eLearning module" at bounding box center [1212, 135] width 261 height 41
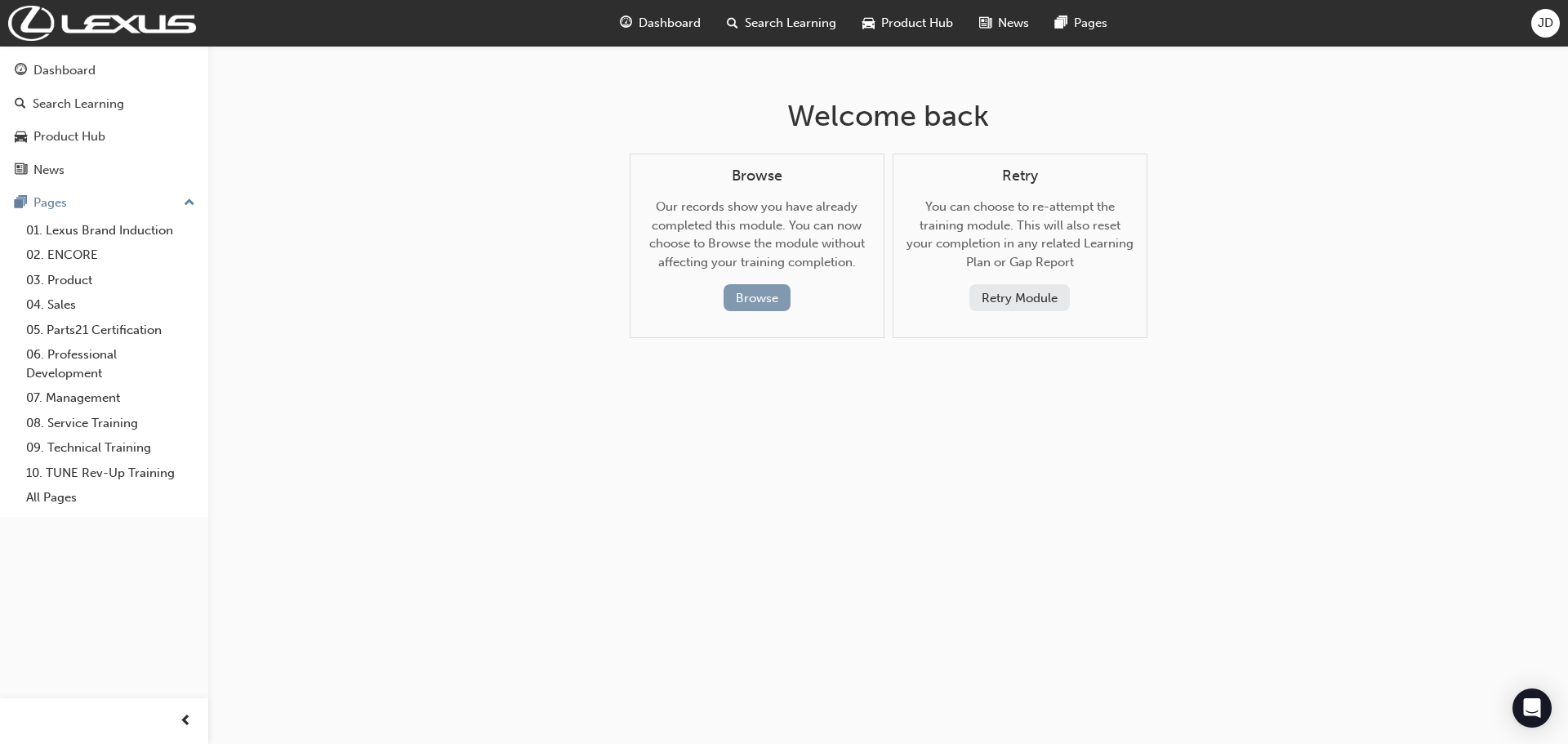
click at [765, 299] on button "Browse" at bounding box center [757, 297] width 67 height 27
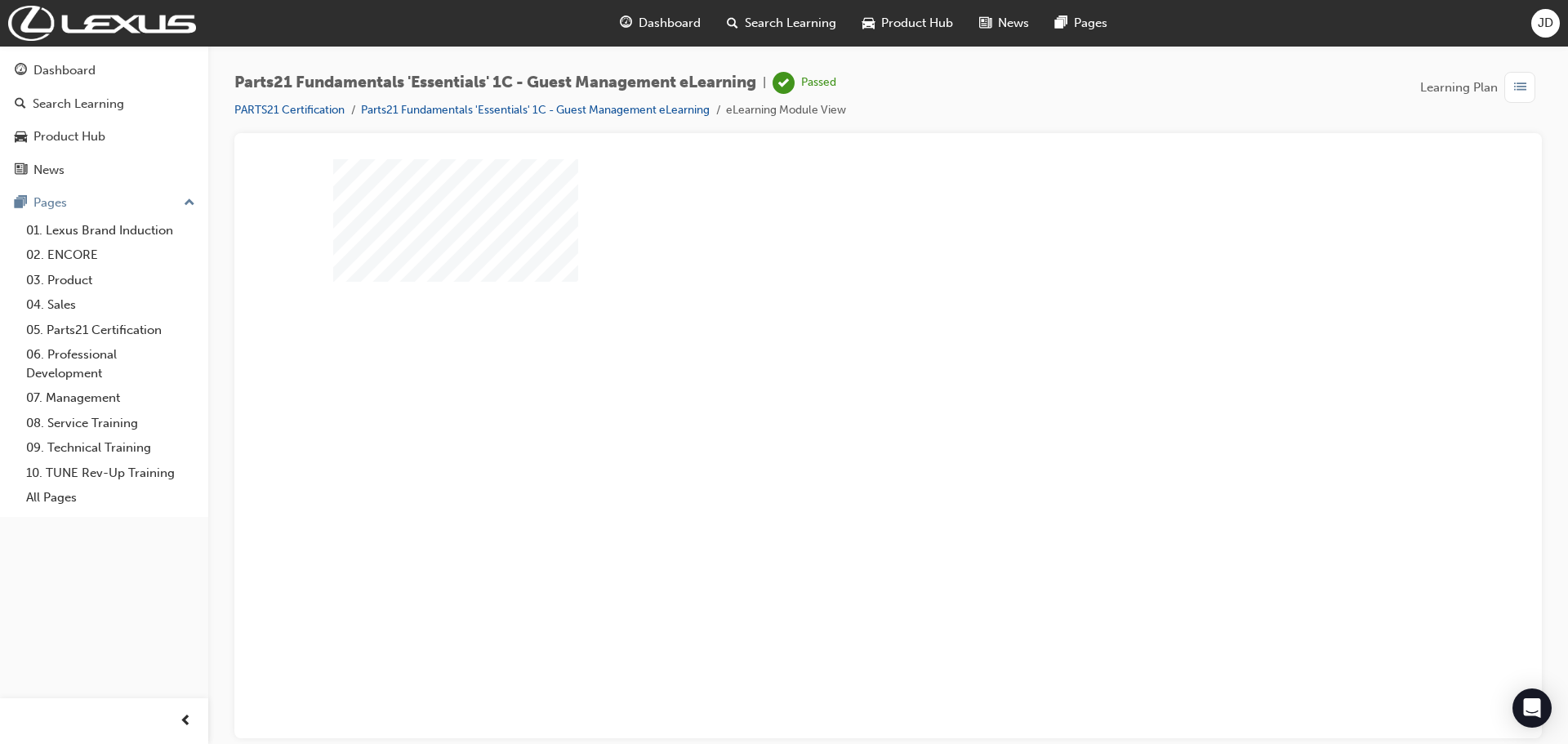
click at [1519, 94] on span "list-icon" at bounding box center [1520, 88] width 12 height 21
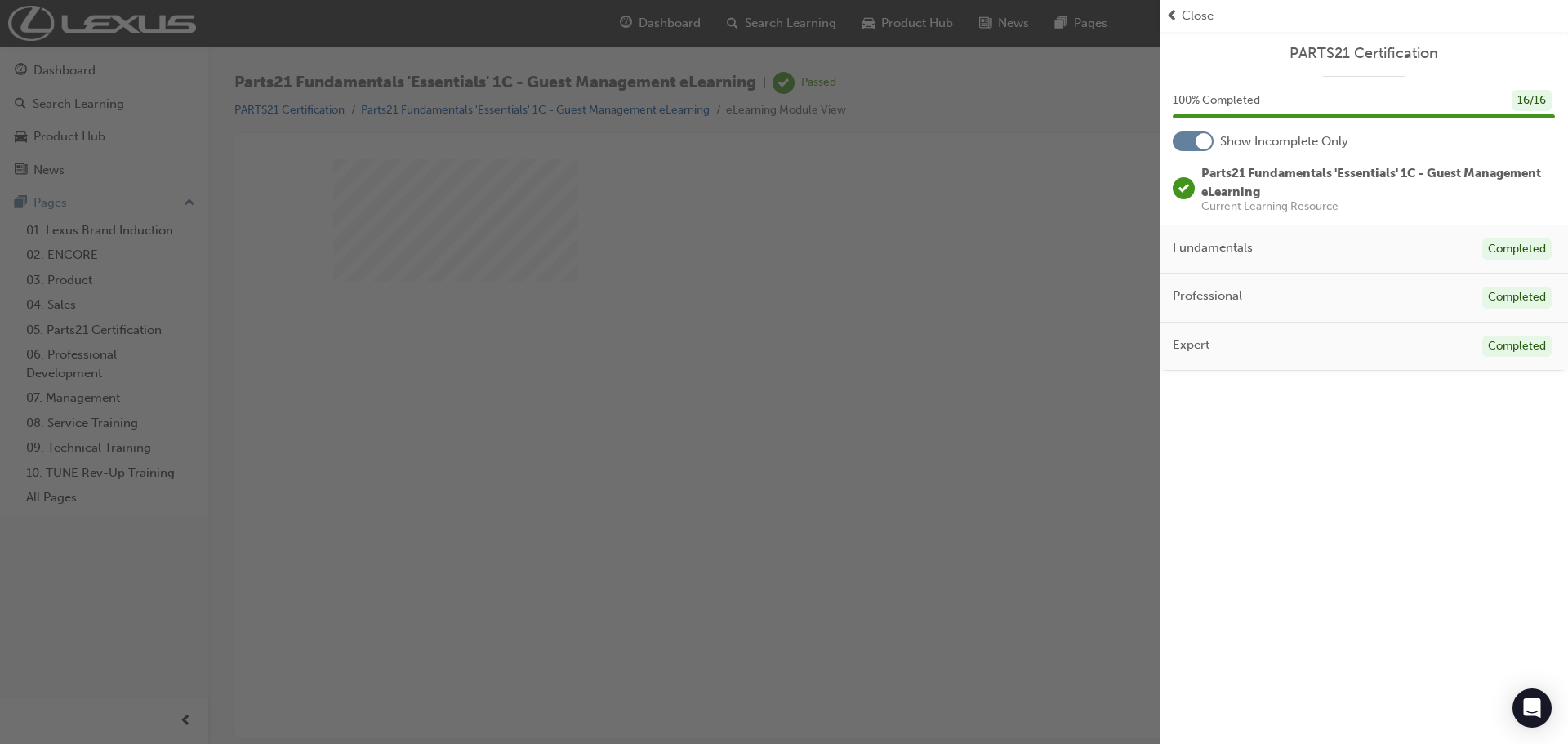
click at [1060, 189] on div "button" at bounding box center [579, 372] width 1160 height 744
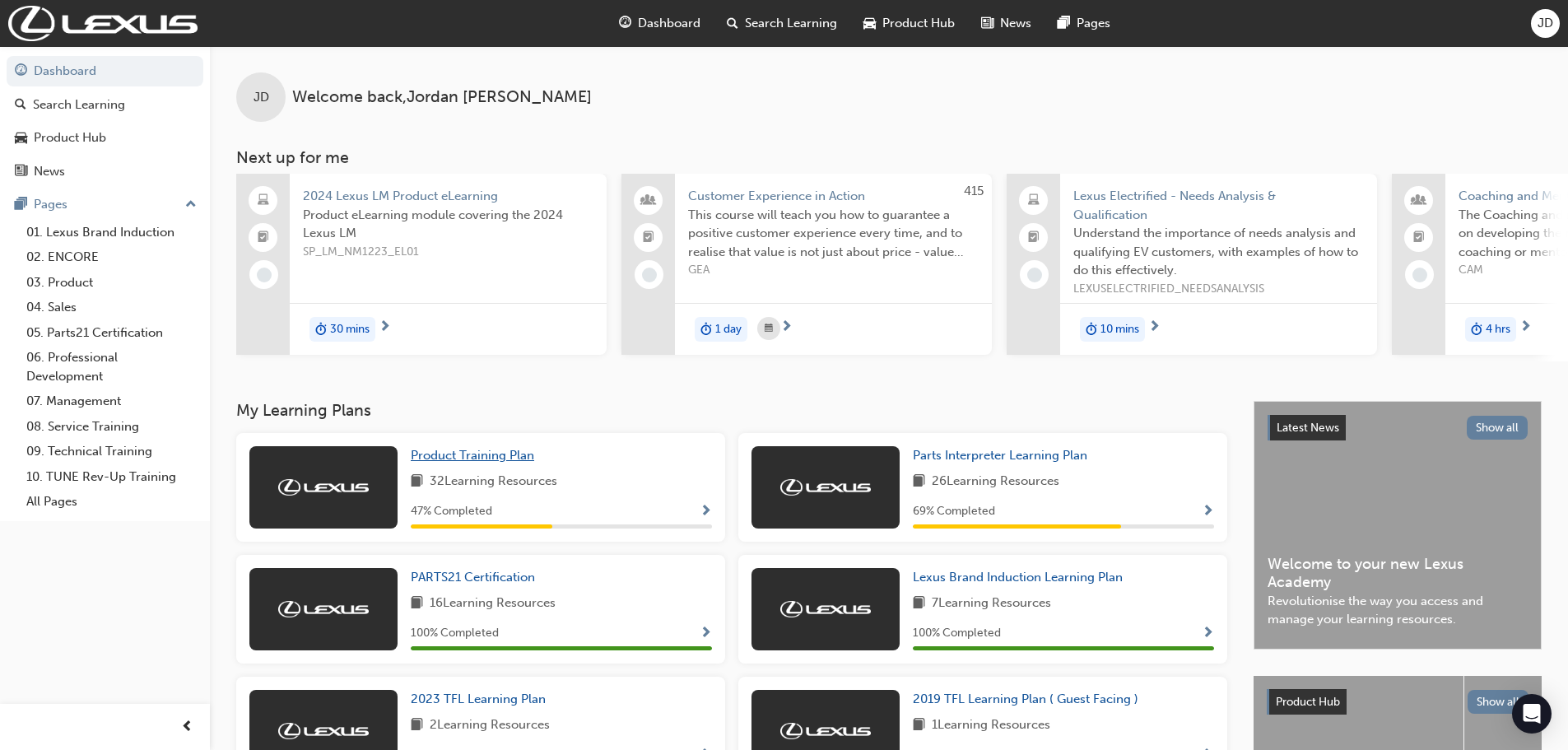
click at [485, 462] on span "Product Training Plan" at bounding box center [471, 455] width 123 height 15
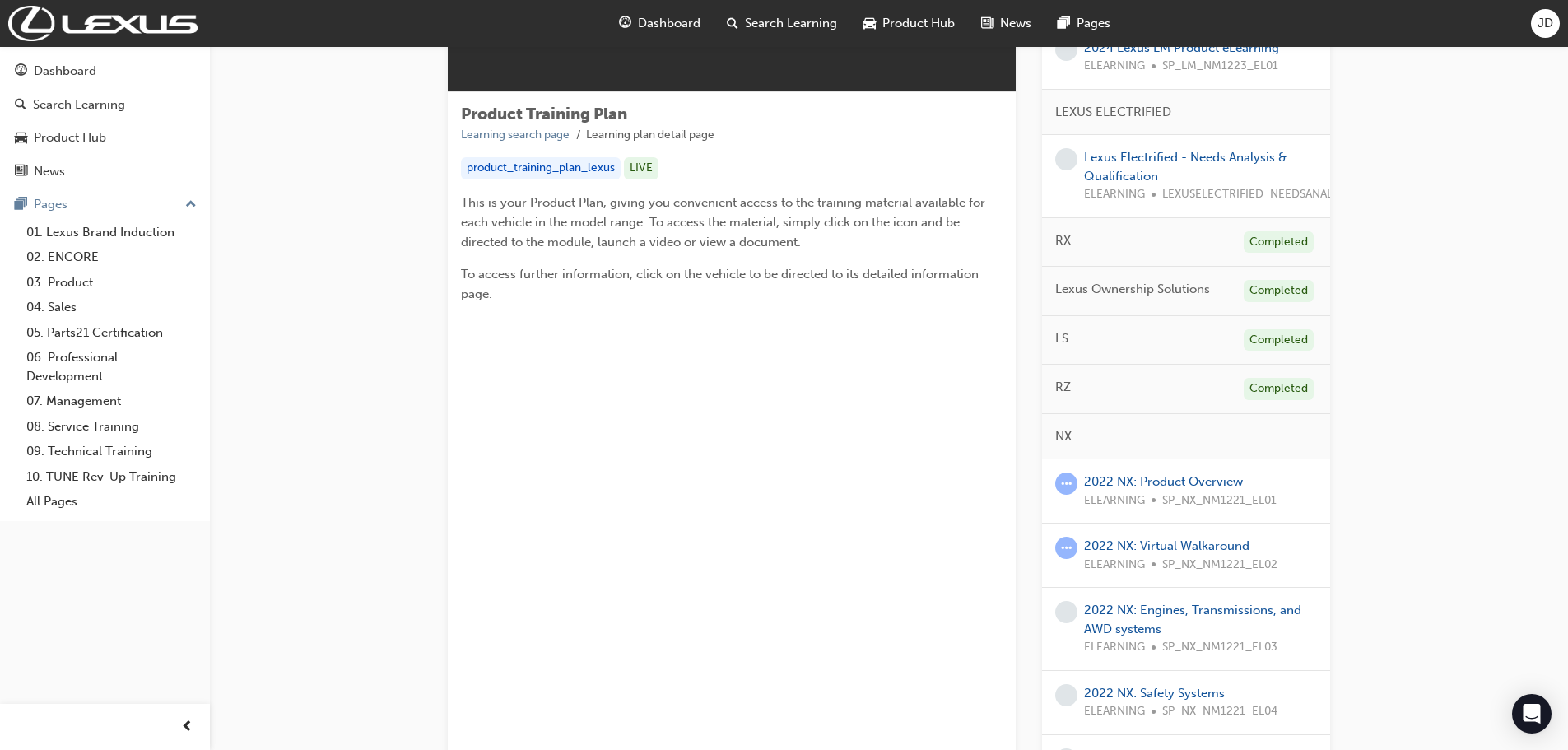
scroll to position [247, 0]
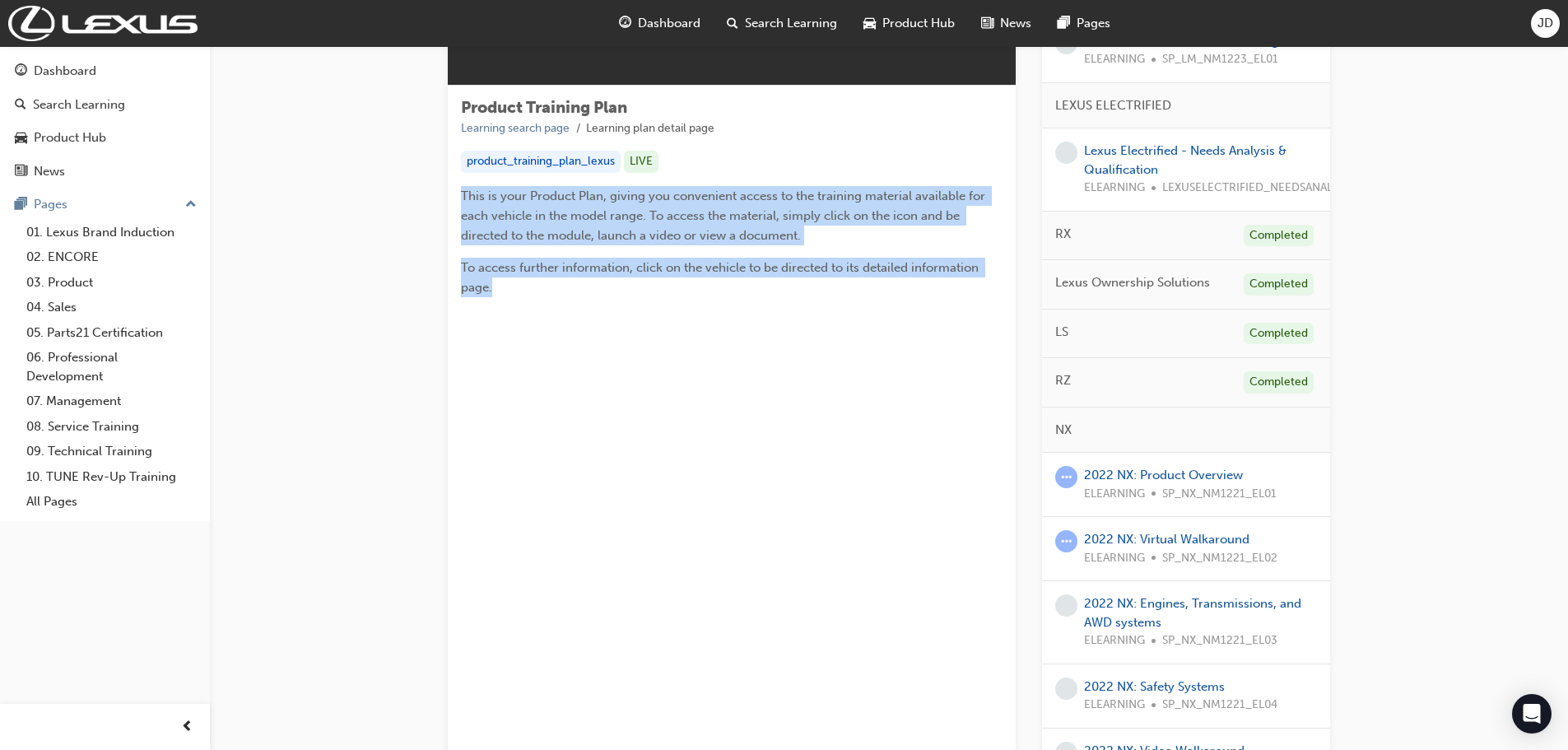
drag, startPoint x: 495, startPoint y: 281, endPoint x: 456, endPoint y: 199, distance: 90.8
click at [456, 199] on div "Product Training Plan Learning search page Learning plan detail page product_tr…" at bounding box center [731, 204] width 568 height 237
click at [502, 239] on span "This is your Product Plan, giving you convenient access to the training materia…" at bounding box center [724, 216] width 528 height 54
drag, startPoint x: 496, startPoint y: 291, endPoint x: 457, endPoint y: 189, distance: 109.2
click at [457, 189] on div "Product Training Plan Learning search page Learning plan detail page product_tr…" at bounding box center [731, 204] width 568 height 237
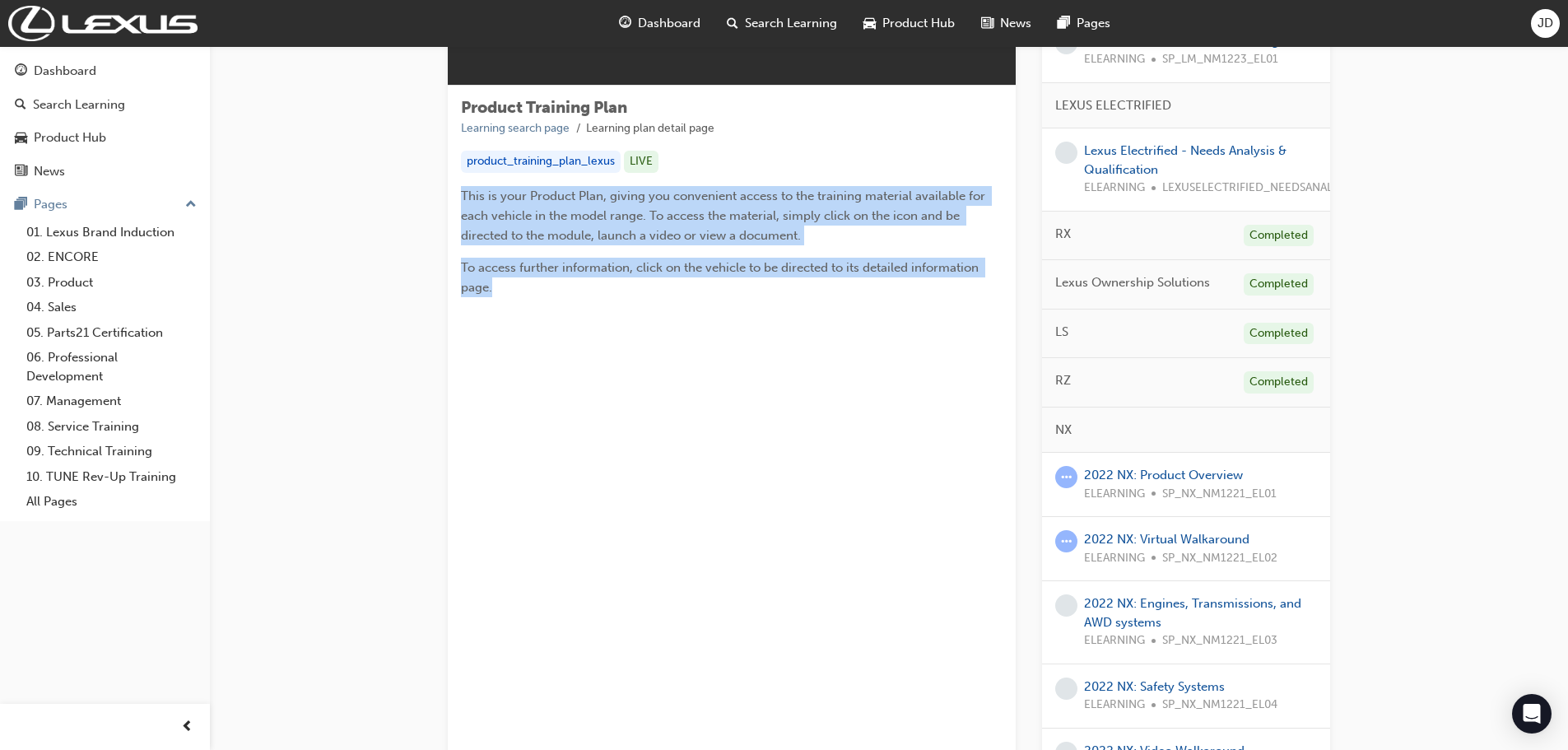
click at [489, 260] on span "To access further information, click on the vehicle to be directed to its detai…" at bounding box center [721, 278] width 521 height 34
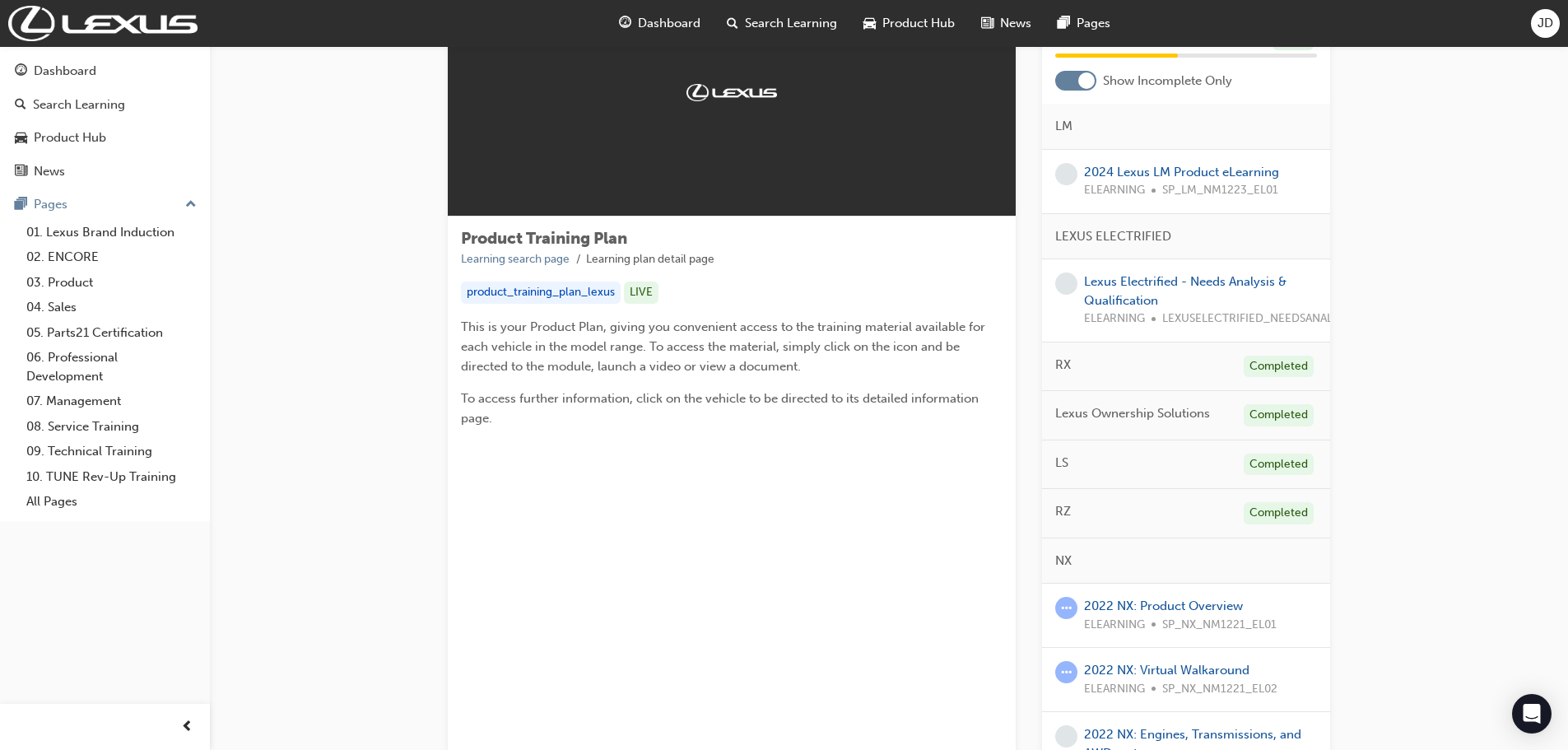
scroll to position [0, 0]
